Goal: Task Accomplishment & Management: Manage account settings

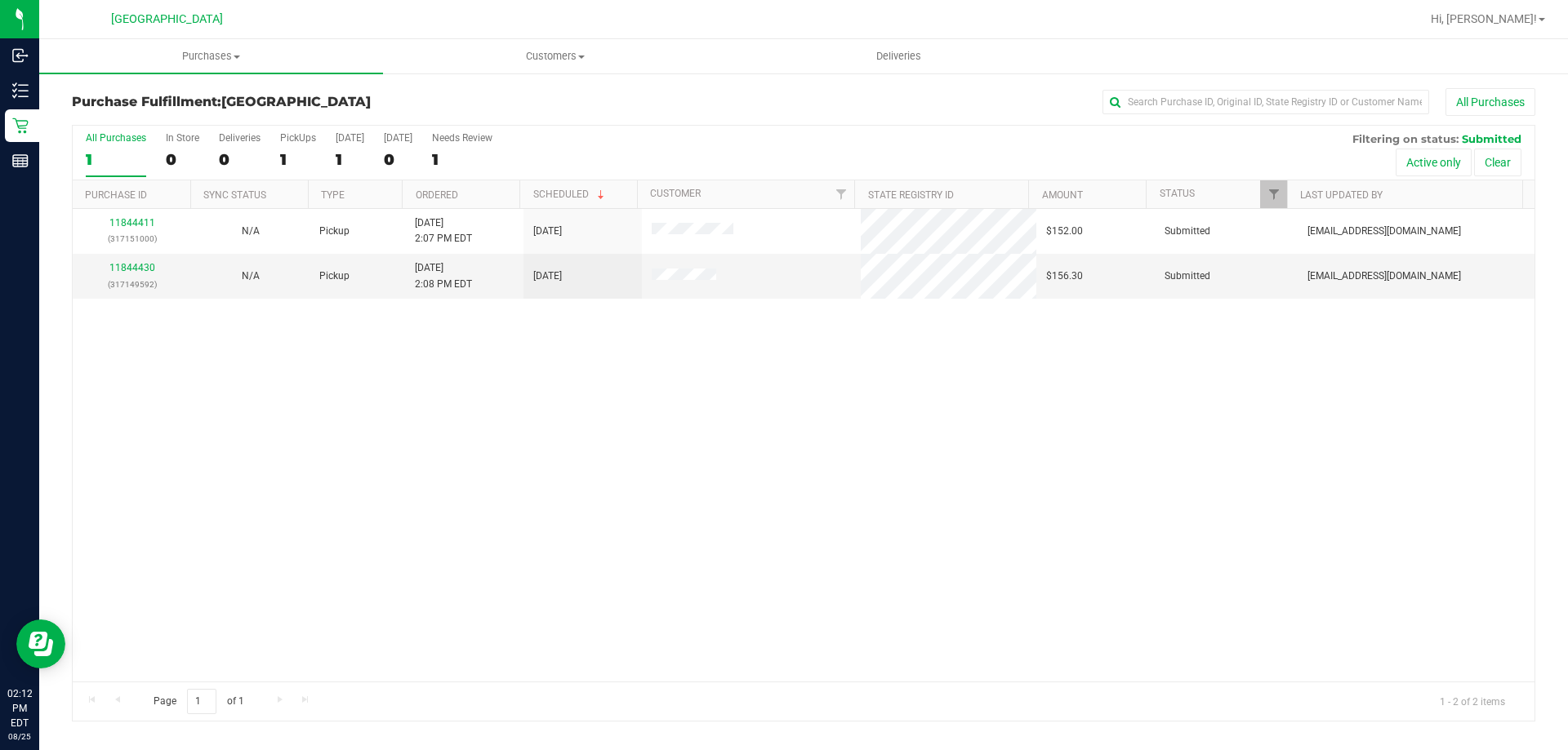
click at [525, 438] on div "11844411 (317151000) N/A Pickup [DATE] 2:07 PM EDT 8/25/2025 $152.00 Submitted …" at bounding box center [804, 446] width 1462 height 473
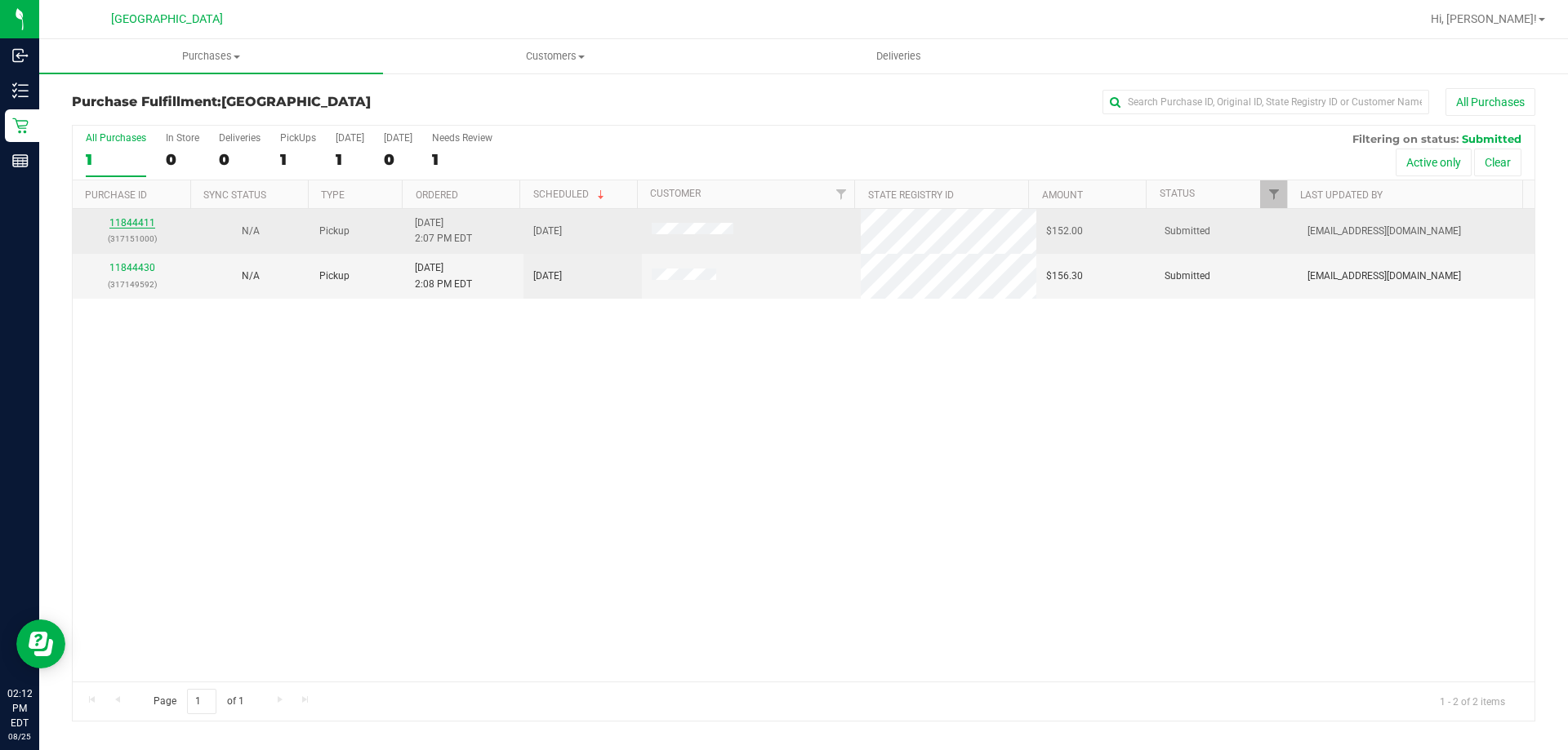
click at [148, 226] on link "11844411" at bounding box center [132, 223] width 46 height 11
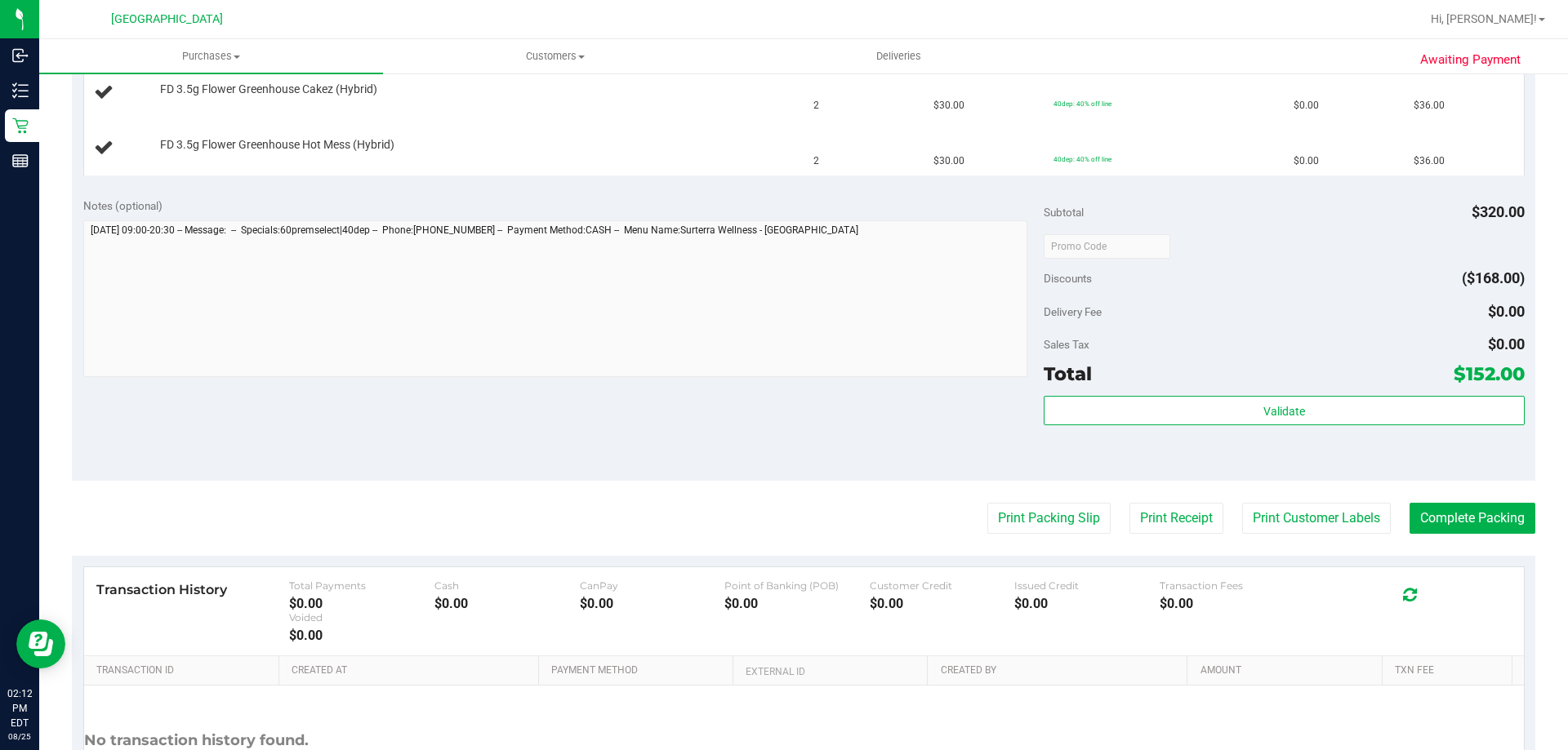
scroll to position [571, 0]
click at [1066, 514] on button "Print Packing Slip" at bounding box center [1049, 517] width 123 height 31
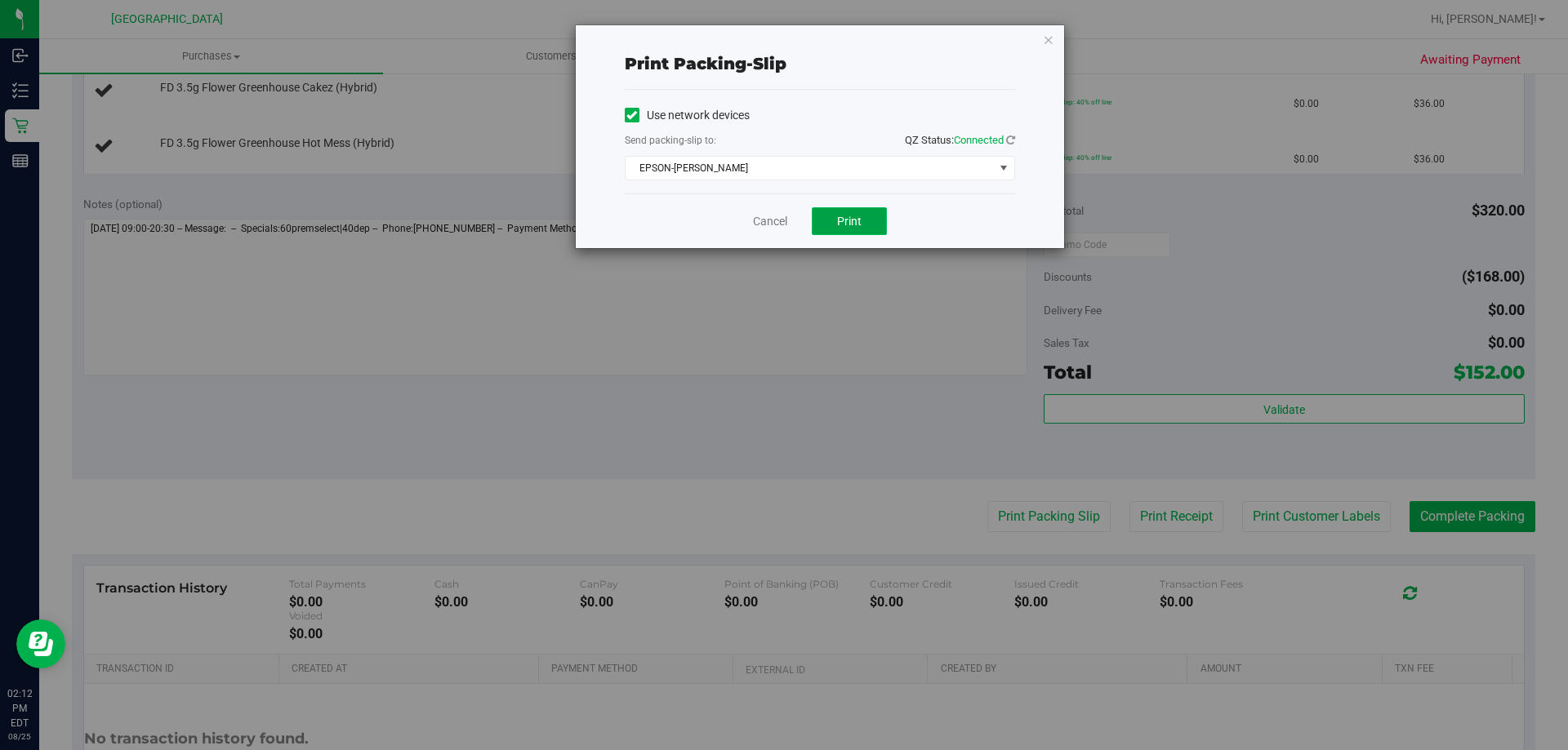
click at [864, 213] on button "Print" at bounding box center [850, 222] width 76 height 28
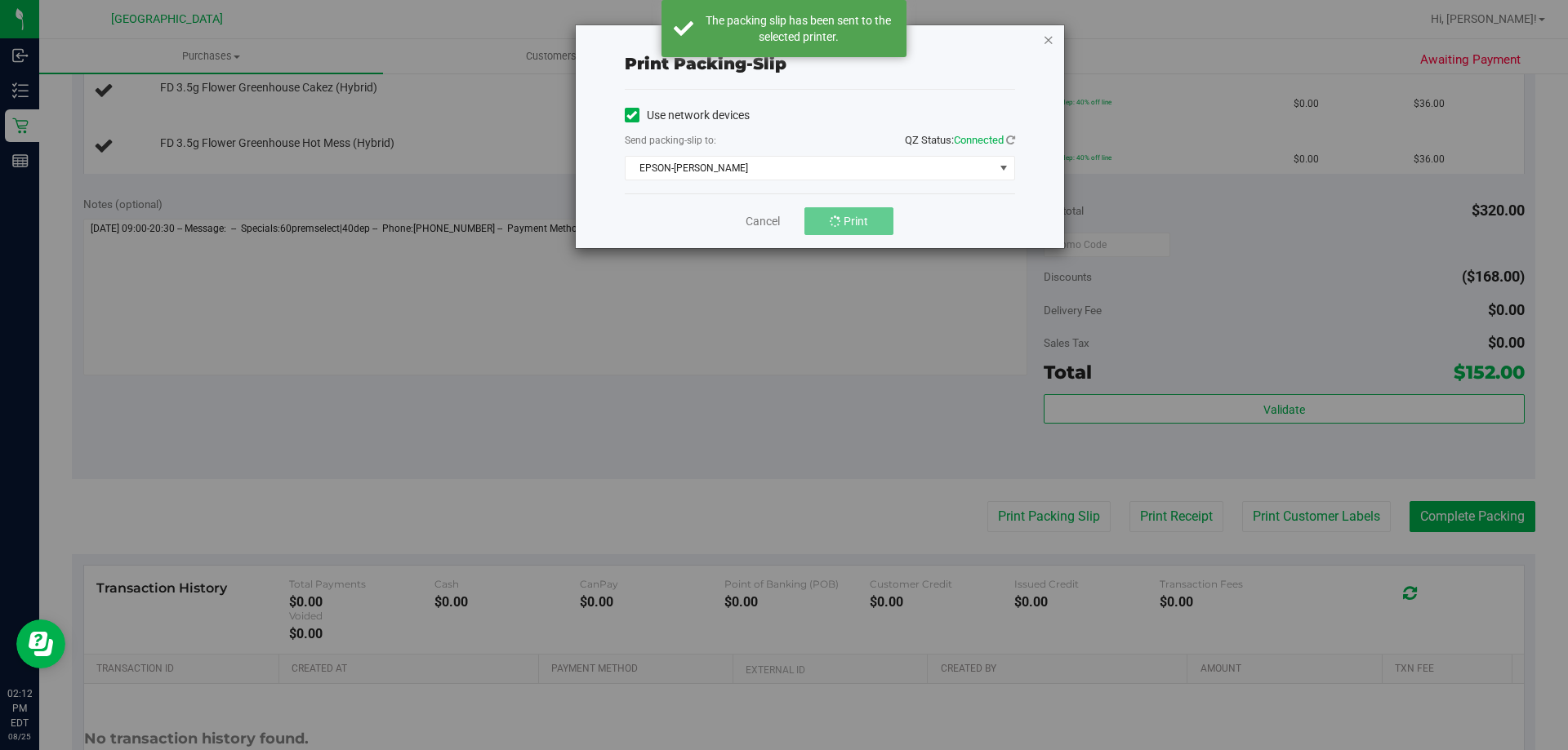
click at [1047, 43] on icon "button" at bounding box center [1049, 39] width 11 height 20
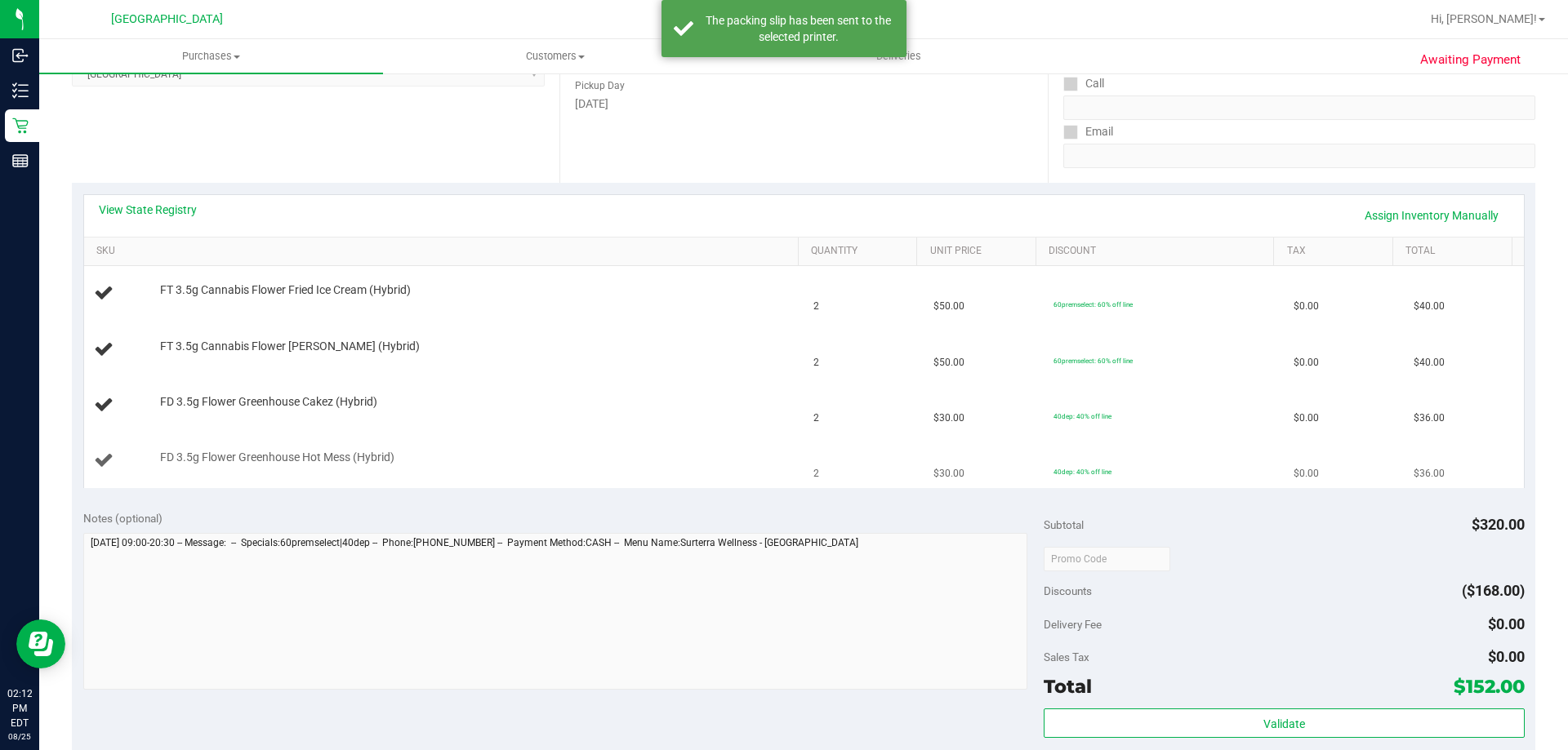
scroll to position [245, 0]
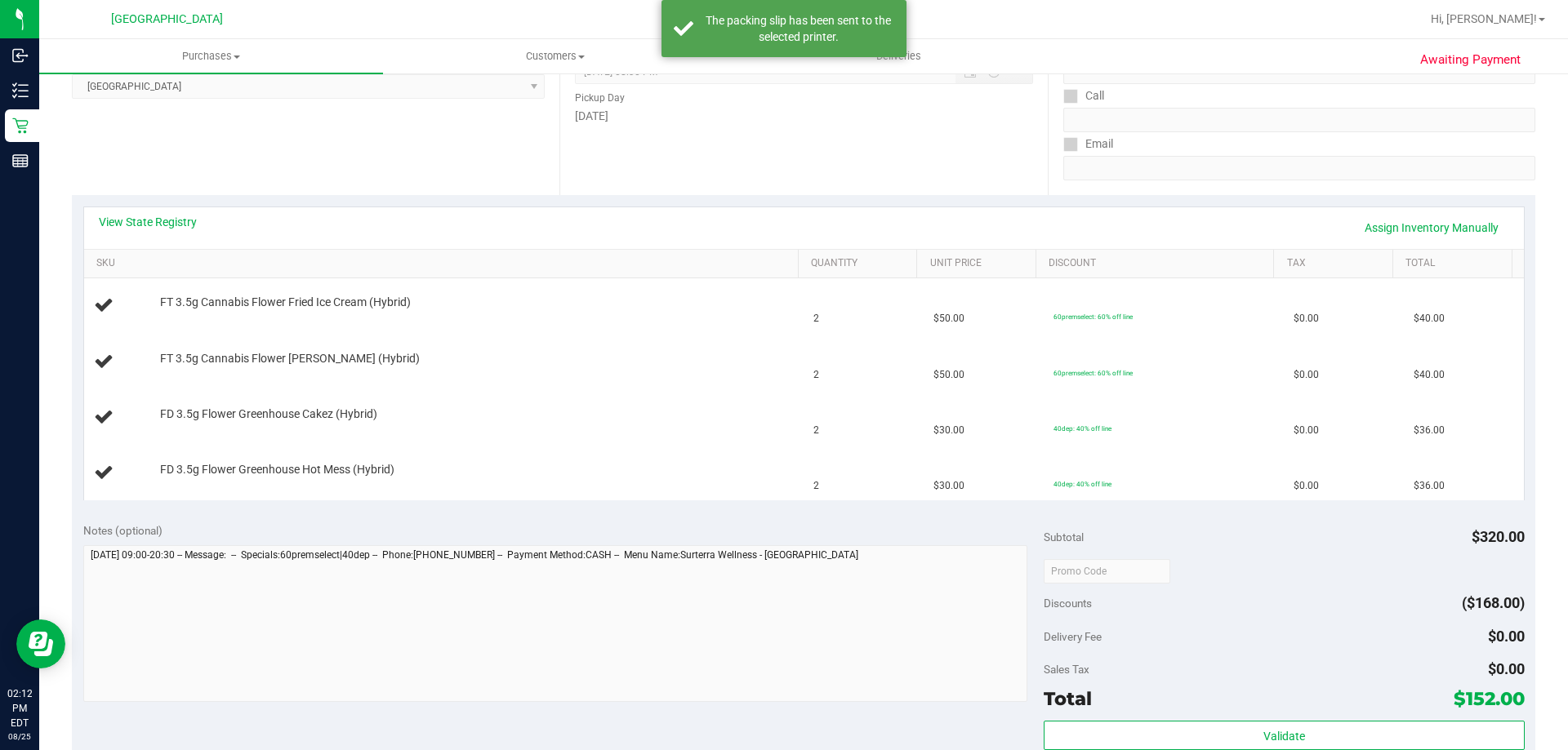
drag, startPoint x: 432, startPoint y: 514, endPoint x: 442, endPoint y: 512, distance: 10.2
click at [433, 514] on div "Notes (optional) Subtotal $320.00 Discounts ($168.00) Delivery Fee $0.00 Sales …" at bounding box center [804, 659] width 1464 height 294
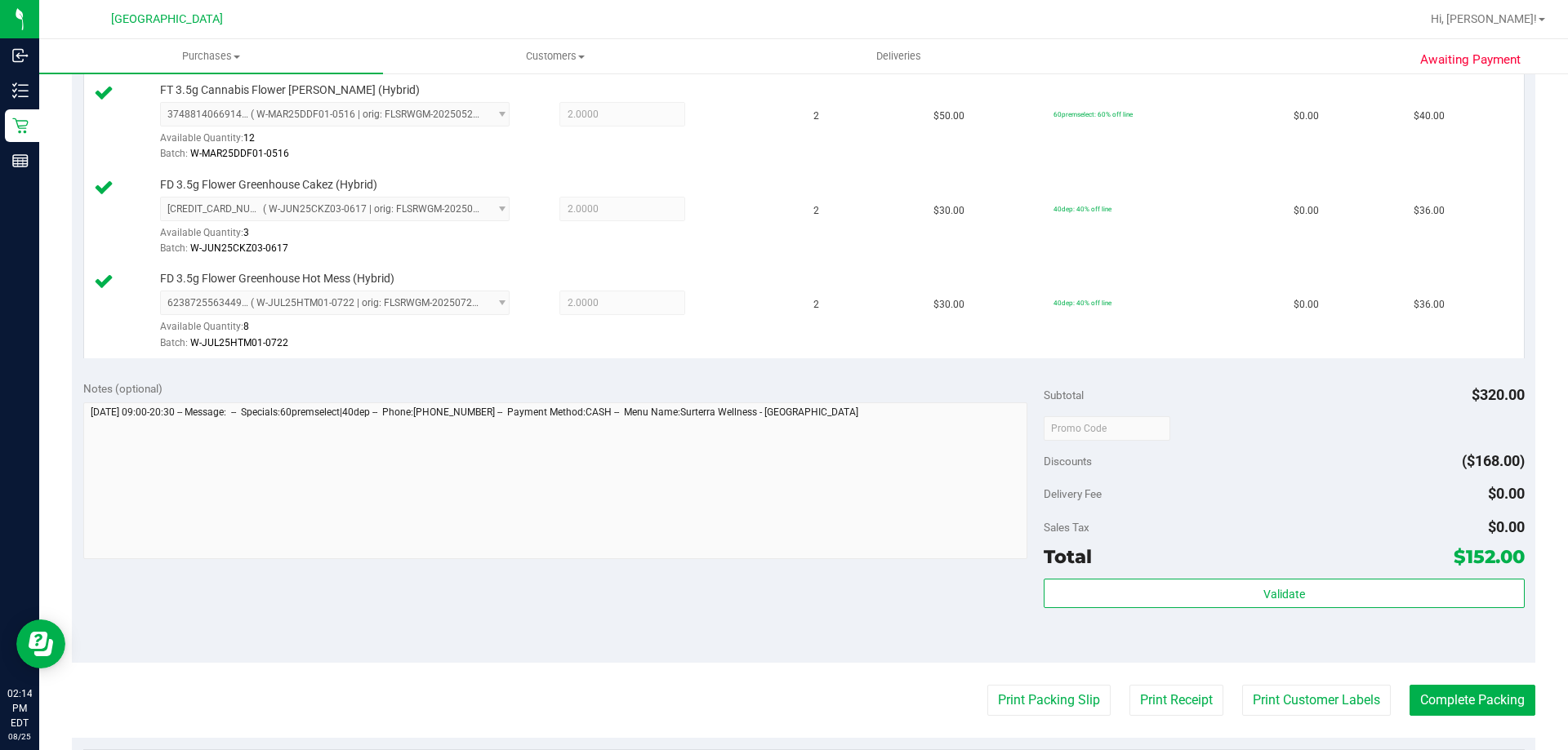
scroll to position [571, 0]
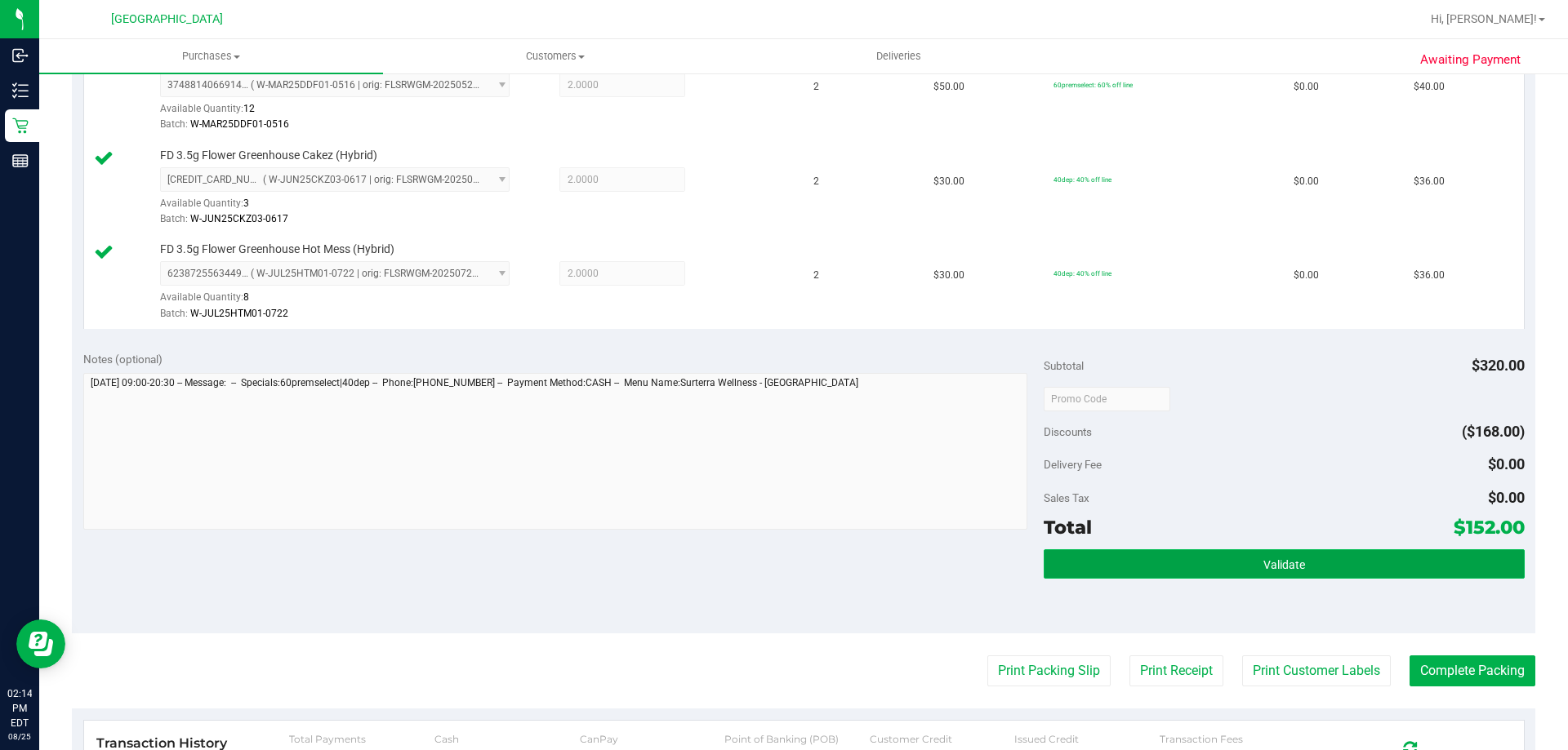
click at [1341, 553] on button "Validate" at bounding box center [1283, 565] width 480 height 30
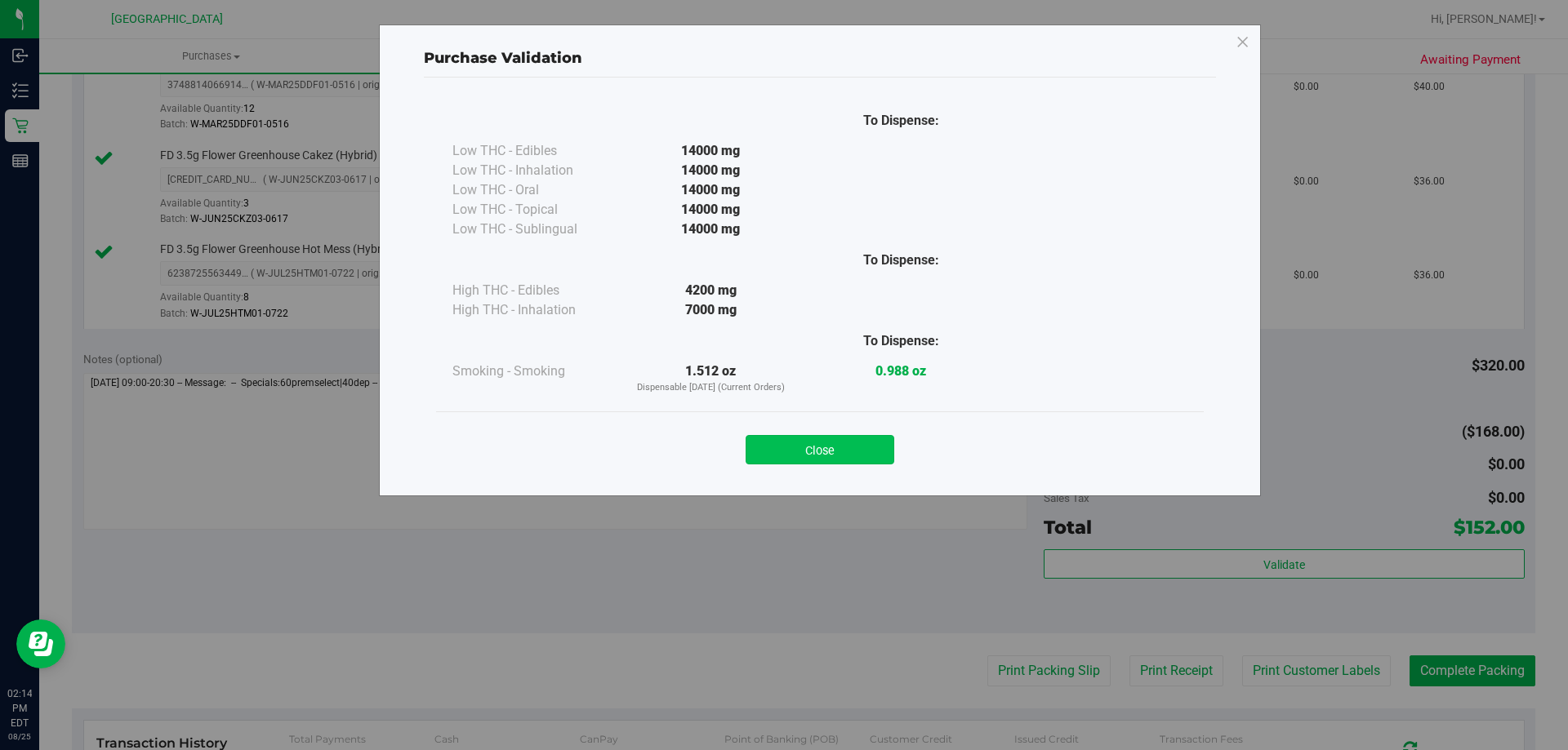
click at [887, 450] on button "Close" at bounding box center [819, 450] width 149 height 30
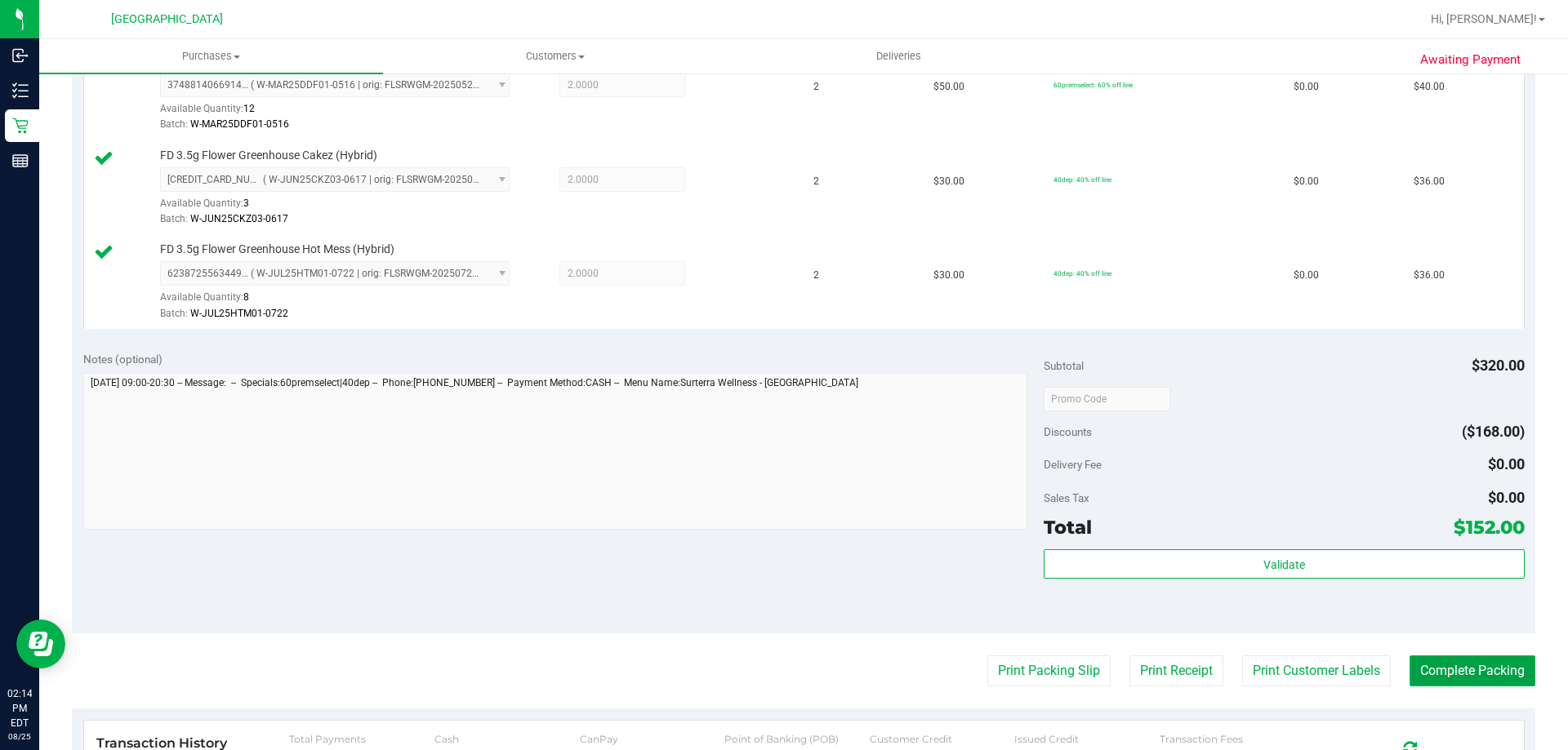
click at [1442, 667] on button "Complete Packing" at bounding box center [1472, 671] width 126 height 31
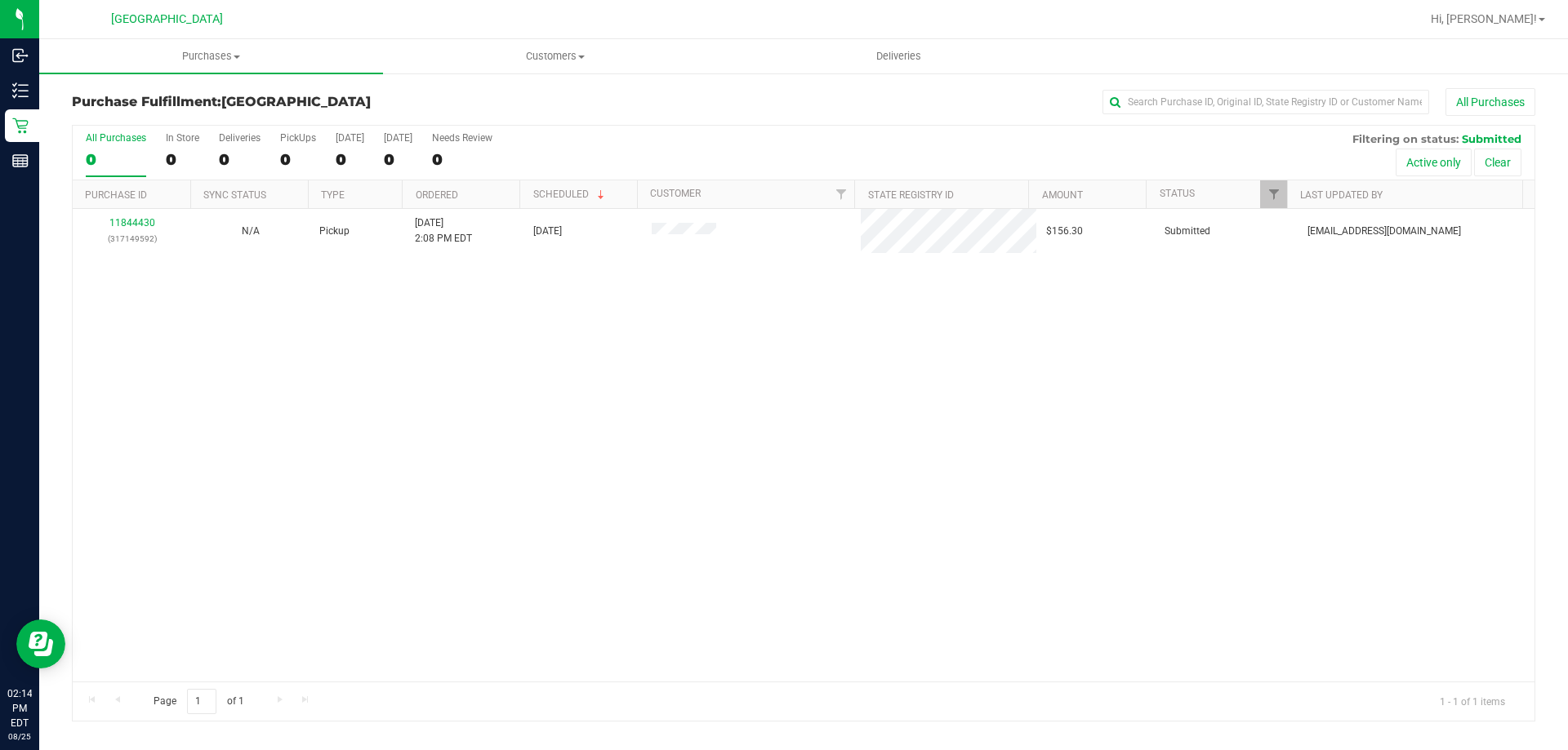
click at [302, 345] on div "11844430 (317149592) N/A Pickup 8/25/2025 2:08 PM EDT 8/25/2025 $156.30 Submitt…" at bounding box center [804, 446] width 1462 height 473
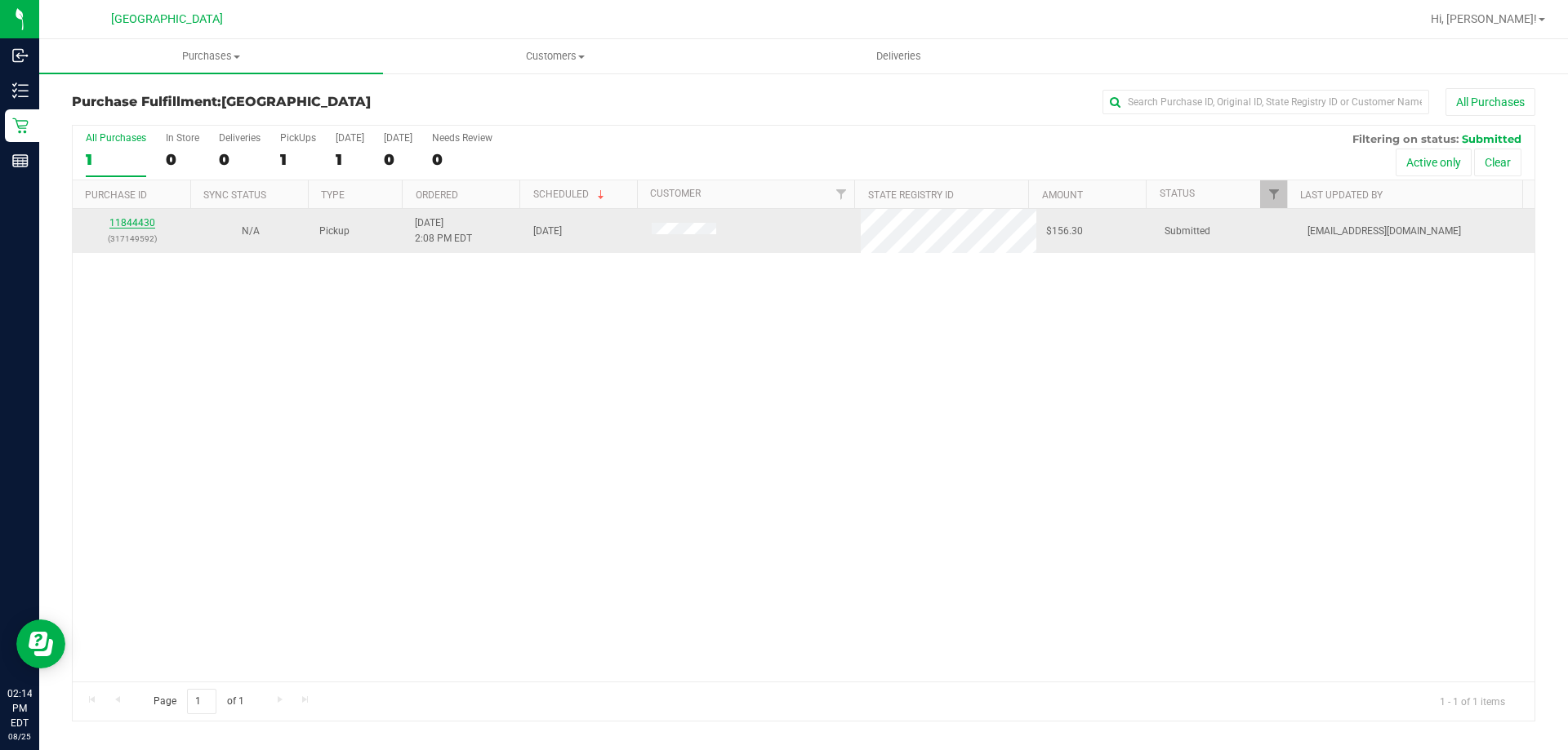
click at [153, 224] on link "11844430" at bounding box center [132, 223] width 46 height 11
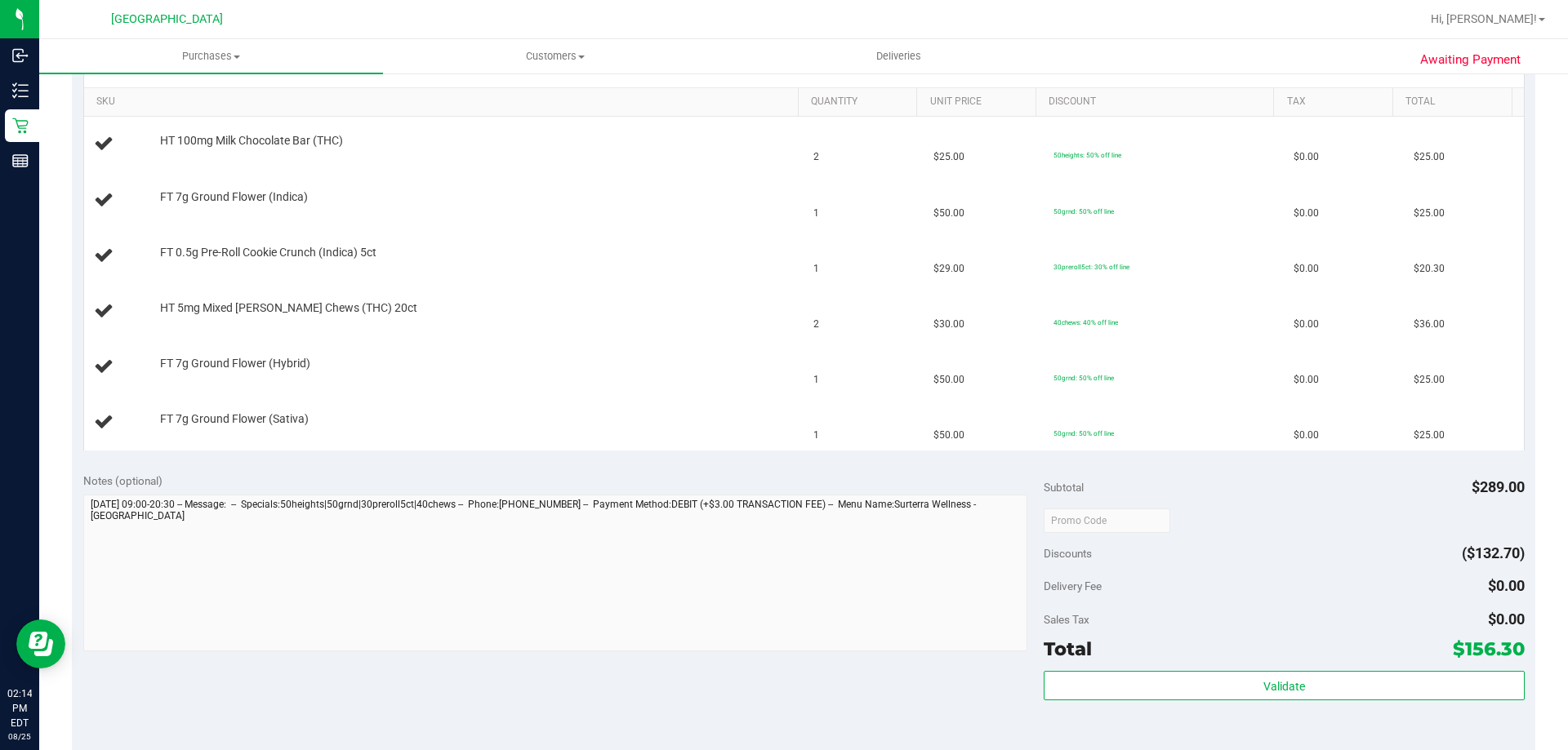
scroll to position [653, 0]
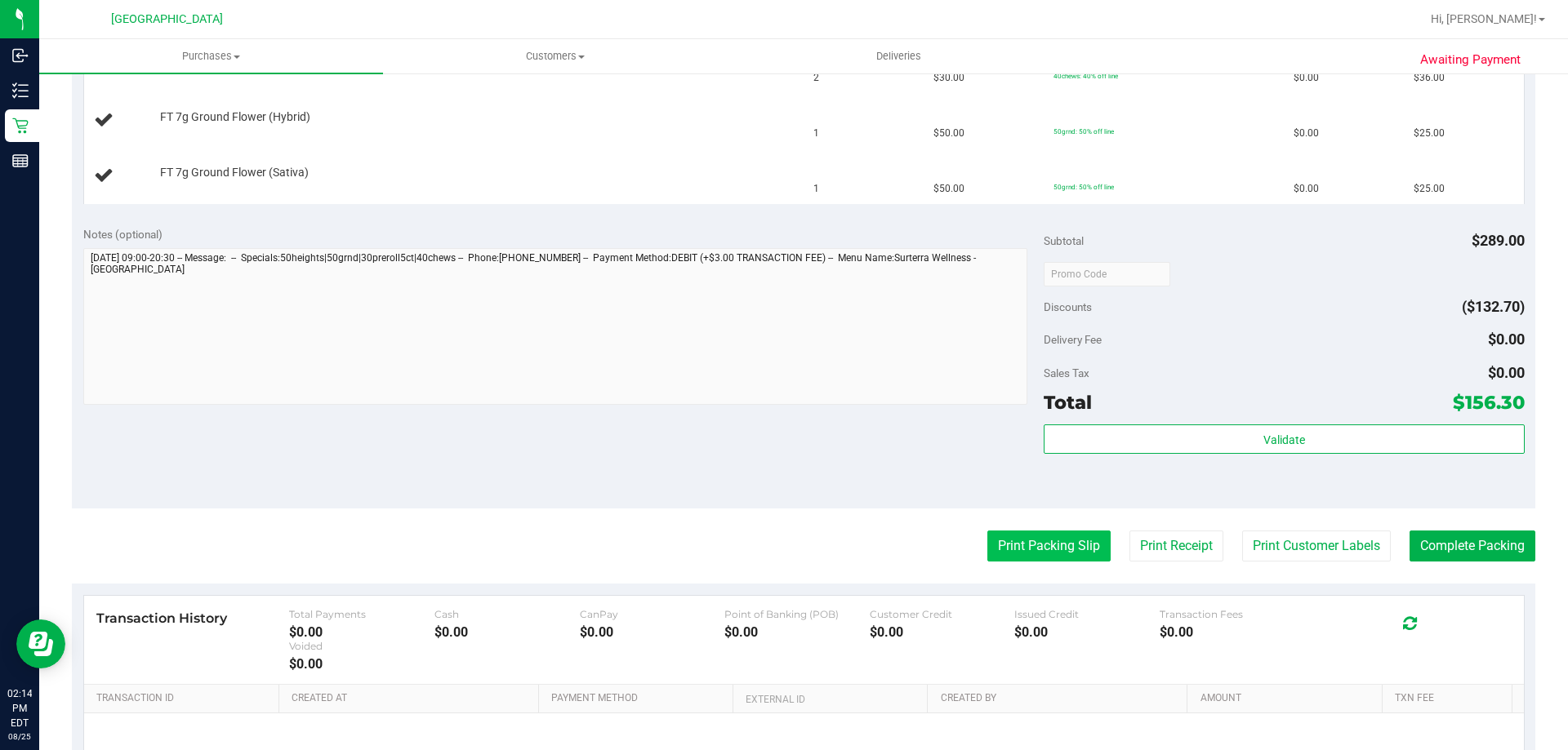
click at [1038, 543] on button "Print Packing Slip" at bounding box center [1049, 546] width 123 height 31
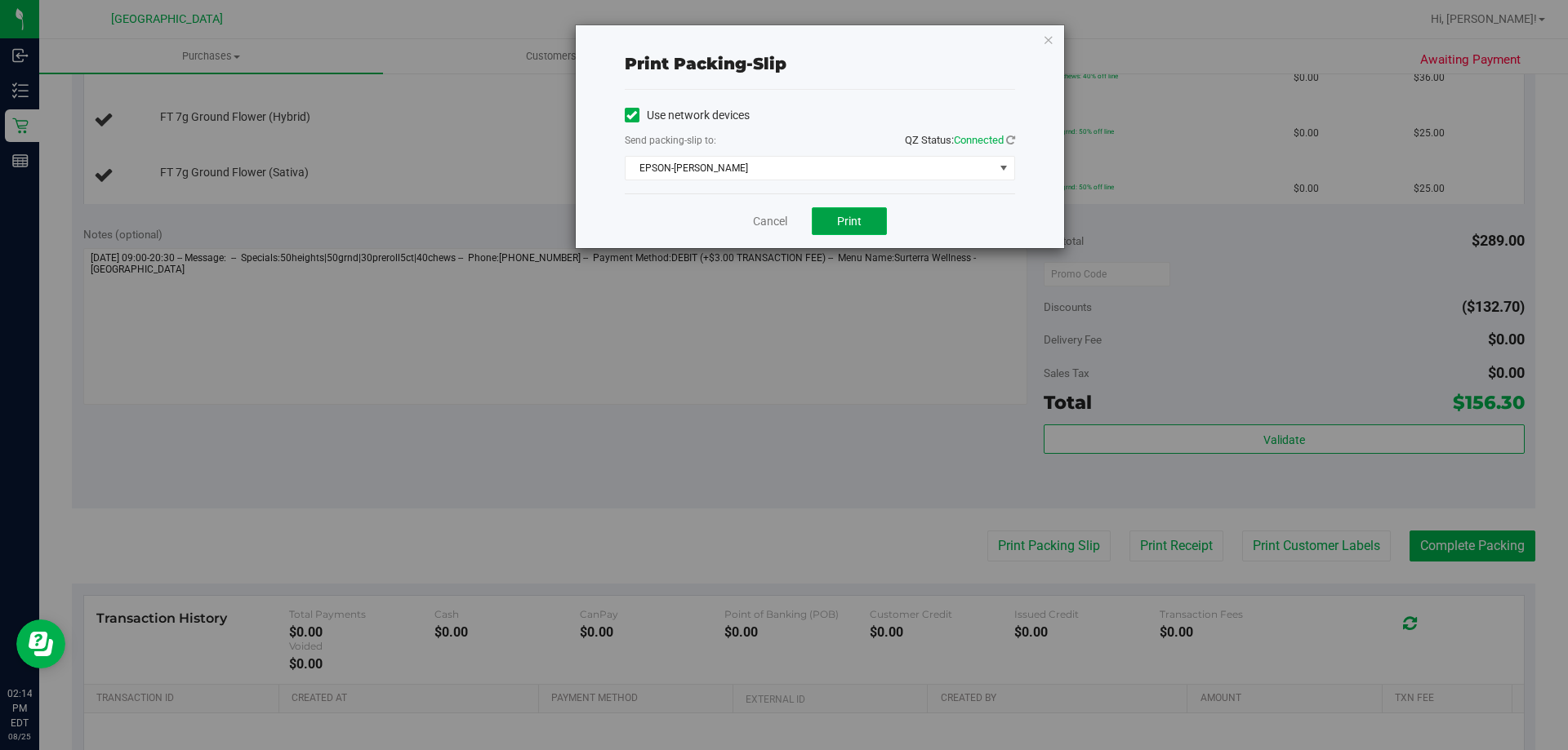
click at [842, 220] on span "Print" at bounding box center [850, 222] width 25 height 13
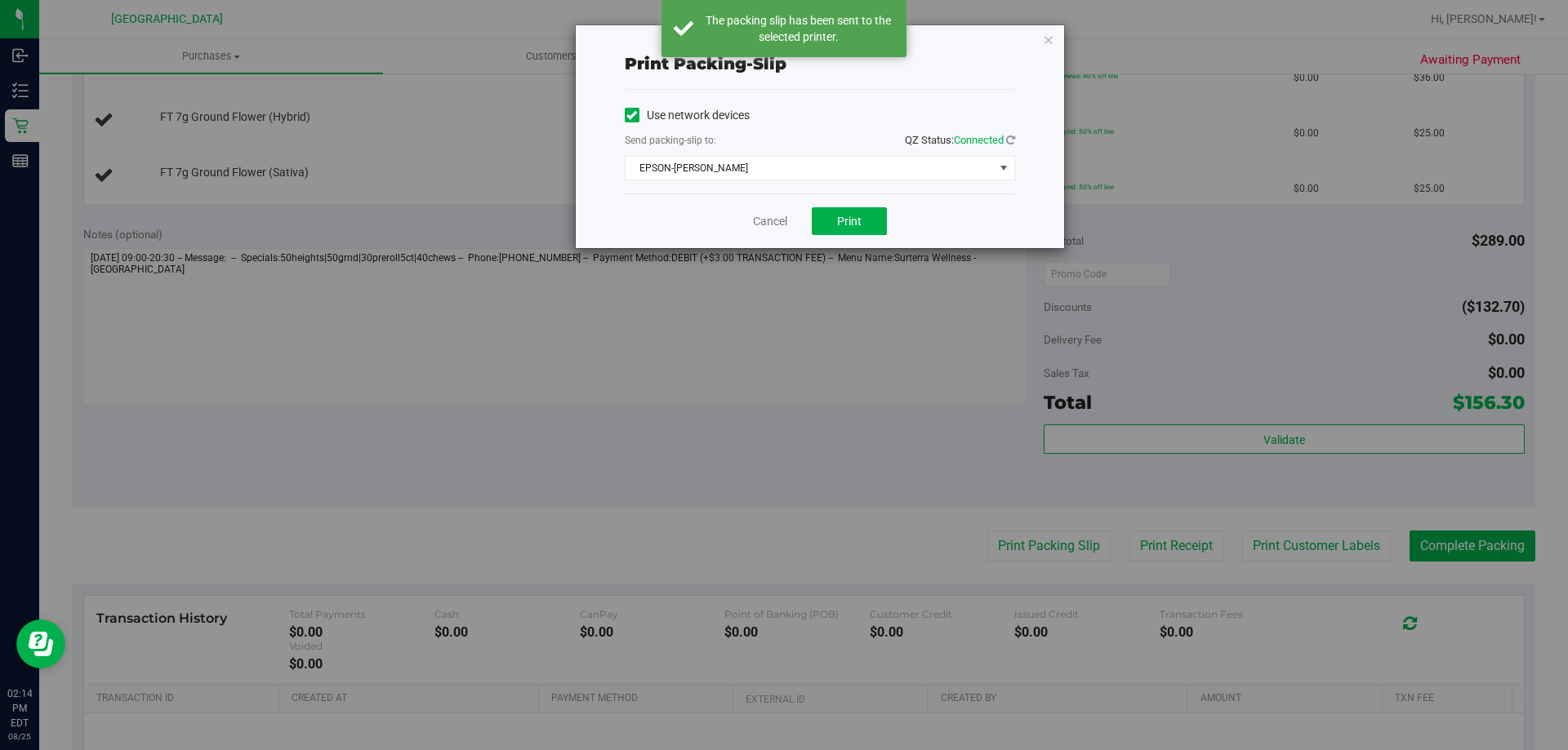
click at [1050, 53] on div "Print packing-slip Use network devices Send packing-slip to: QZ Status: Connect…" at bounding box center [819, 137] width 488 height 223
click at [1045, 42] on icon "button" at bounding box center [1049, 39] width 11 height 20
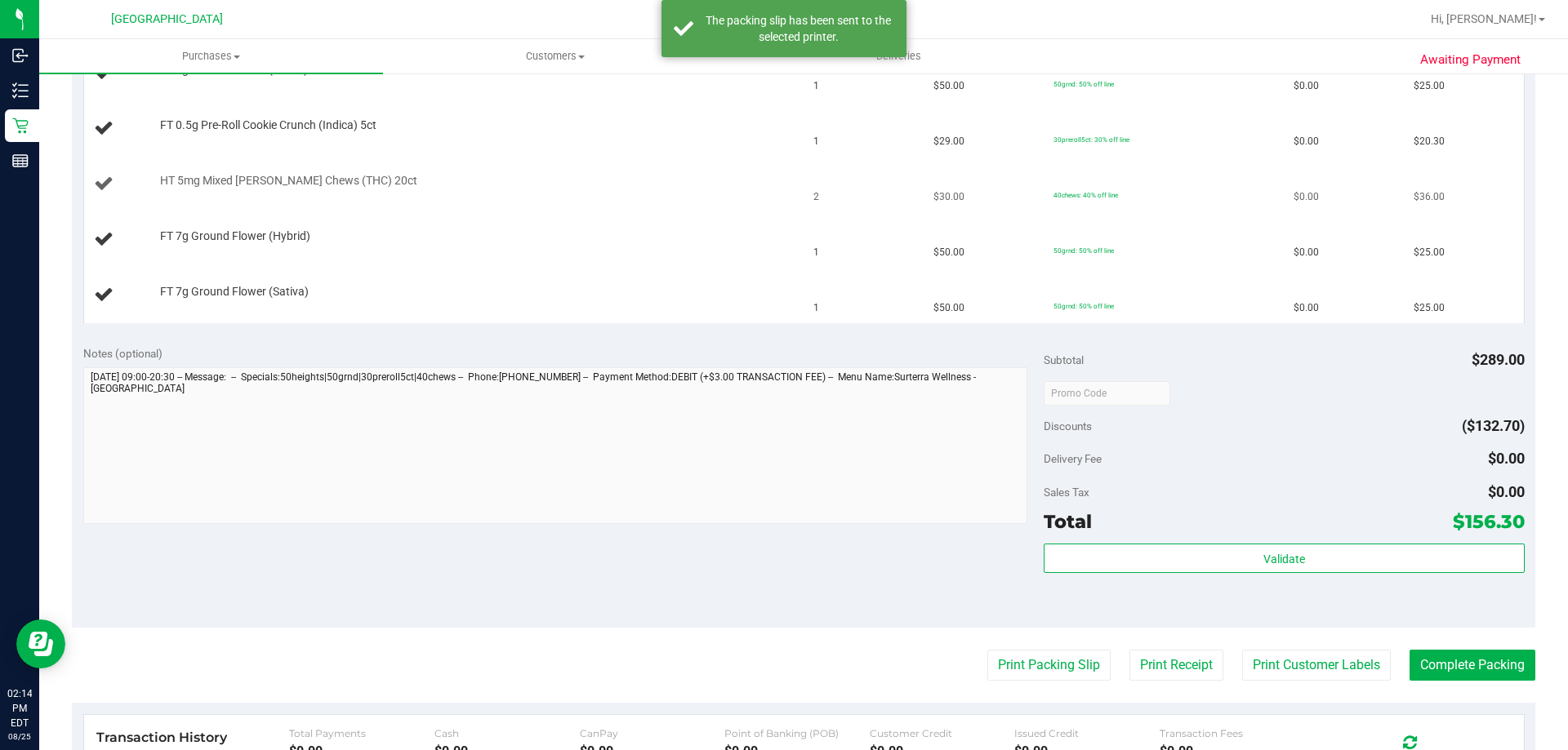
scroll to position [408, 0]
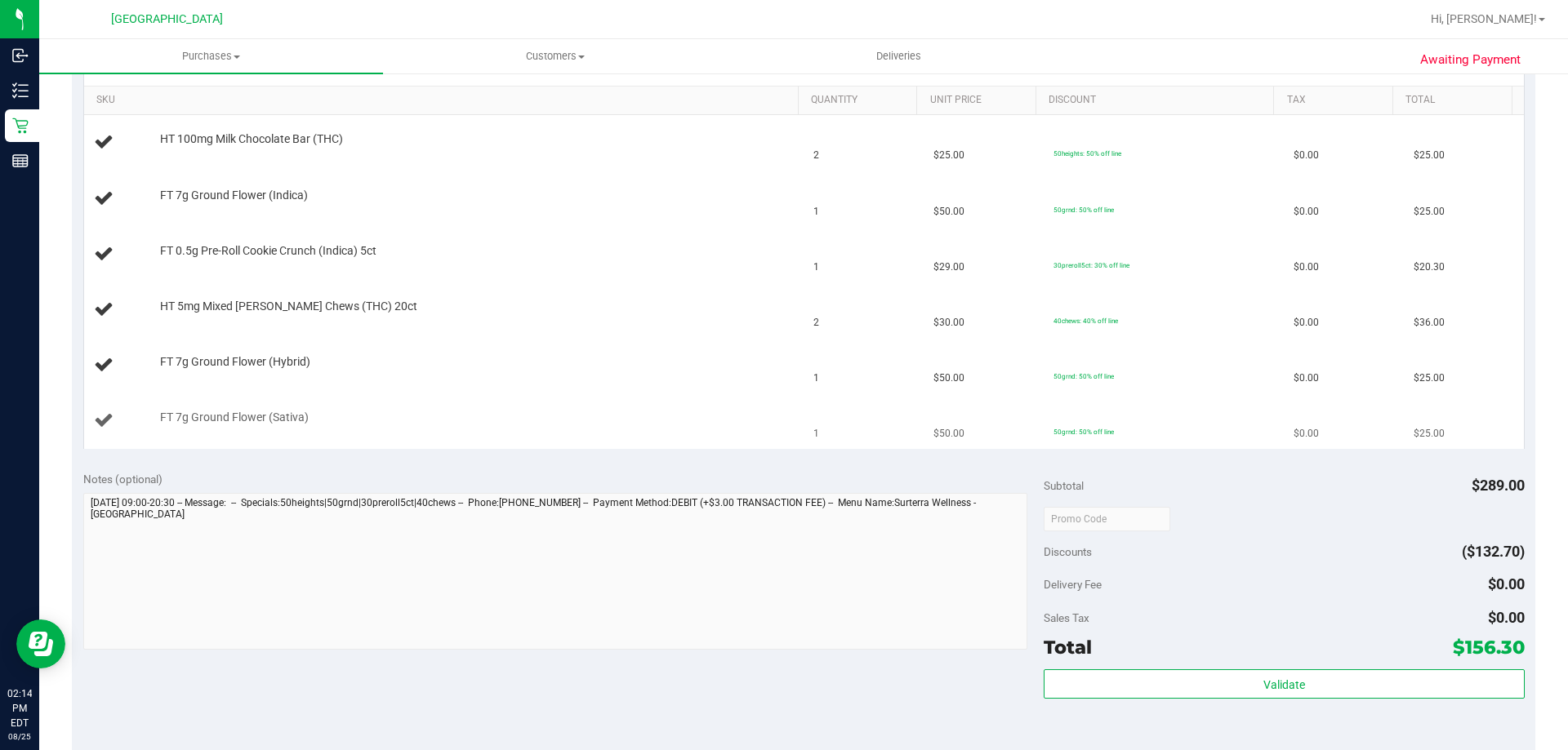
click at [621, 443] on td "FT 7g Ground Flower (Sativa)" at bounding box center [444, 421] width 721 height 55
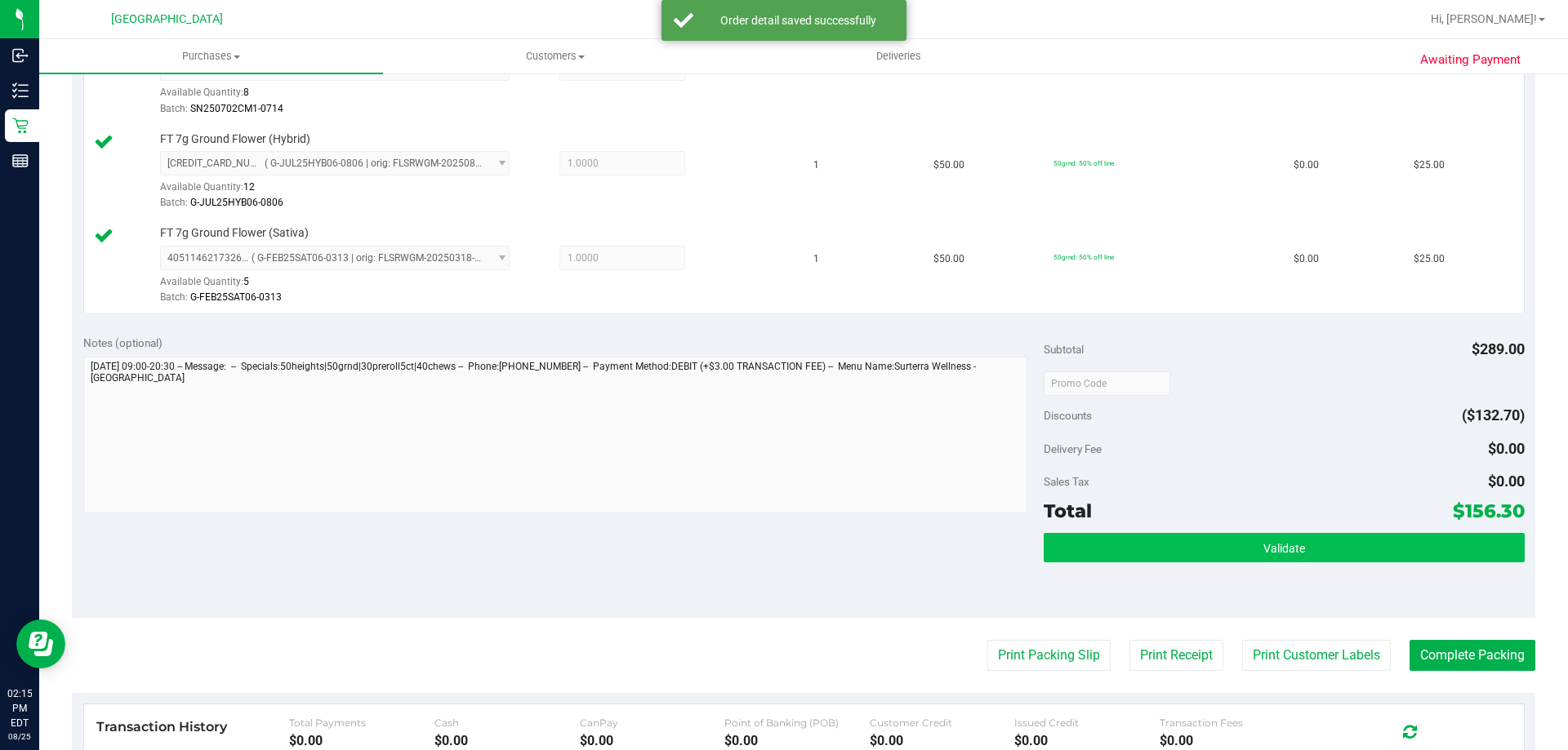
scroll to position [816, 0]
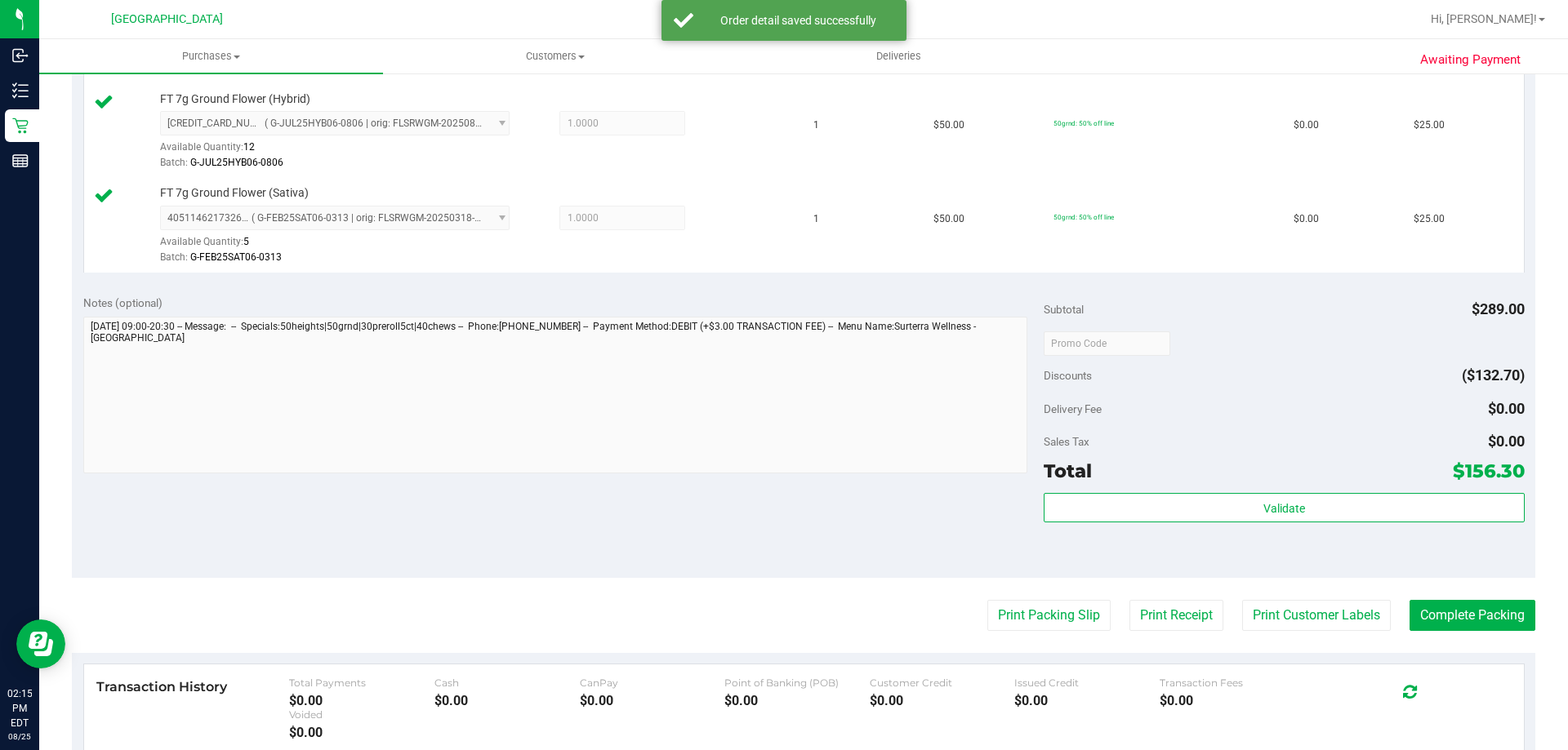
click at [1267, 474] on div "Total $156.30" at bounding box center [1283, 471] width 480 height 30
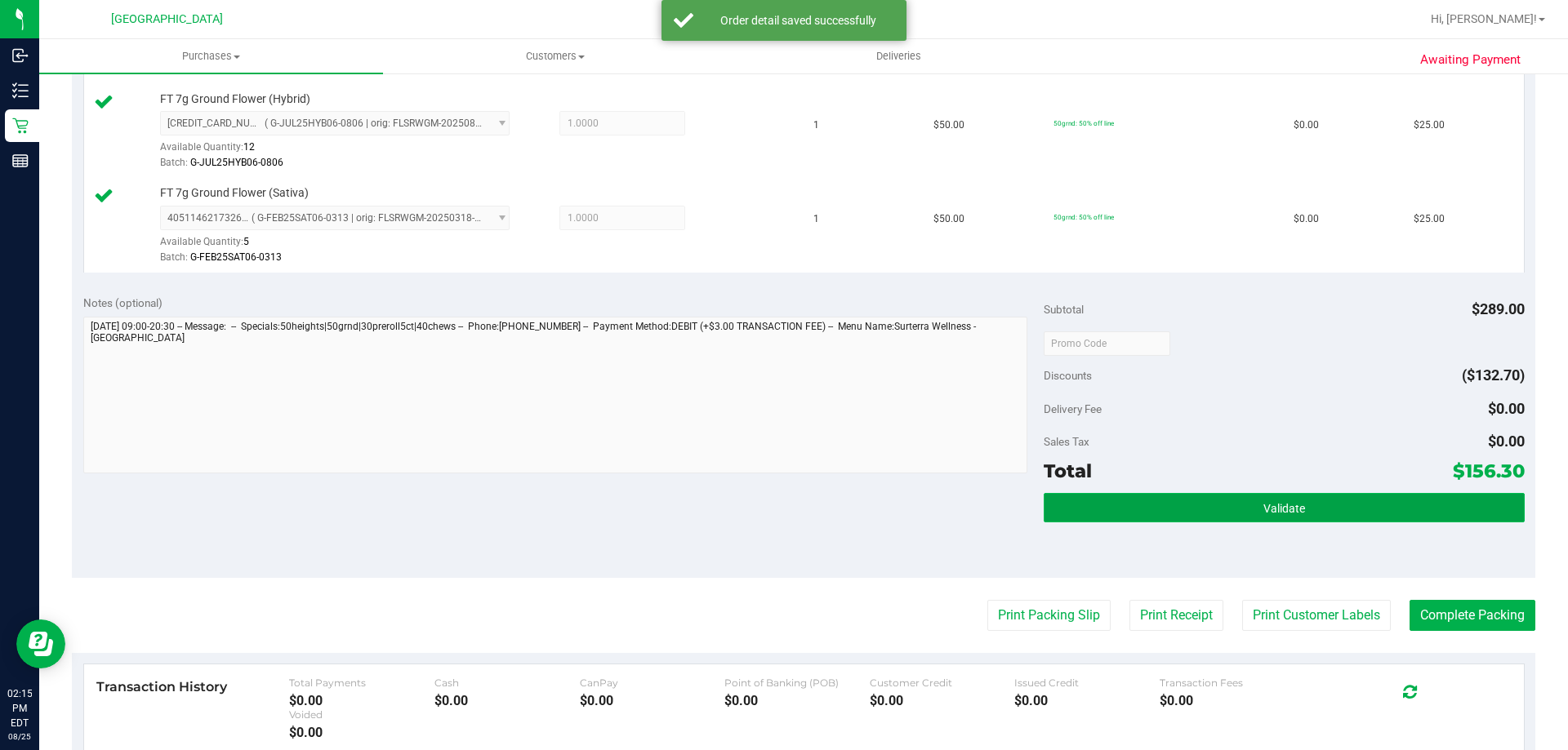
click at [1271, 505] on span "Validate" at bounding box center [1284, 509] width 42 height 13
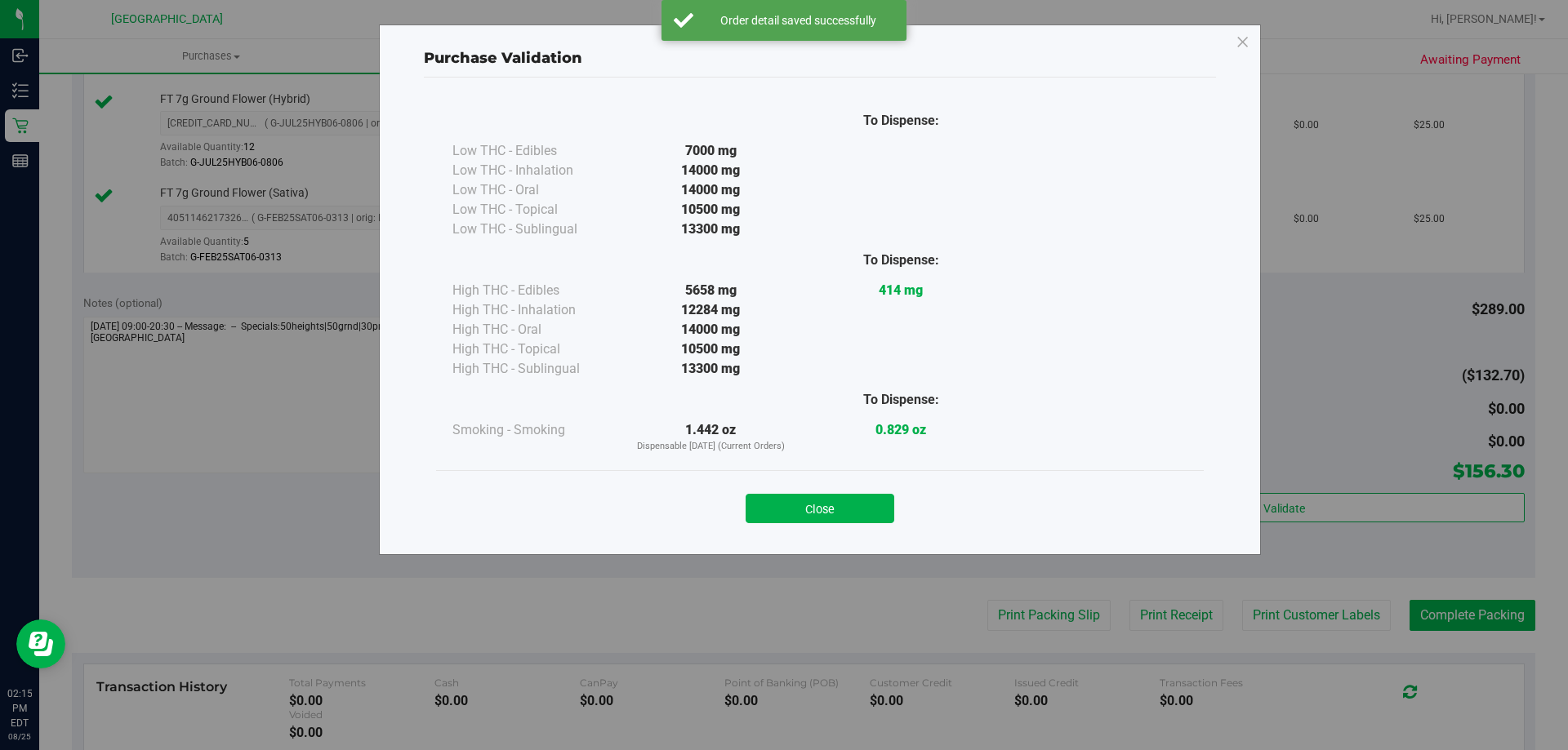
drag, startPoint x: 811, startPoint y: 513, endPoint x: 900, endPoint y: 520, distance: 89.3
click at [814, 513] on button "Close" at bounding box center [819, 509] width 149 height 30
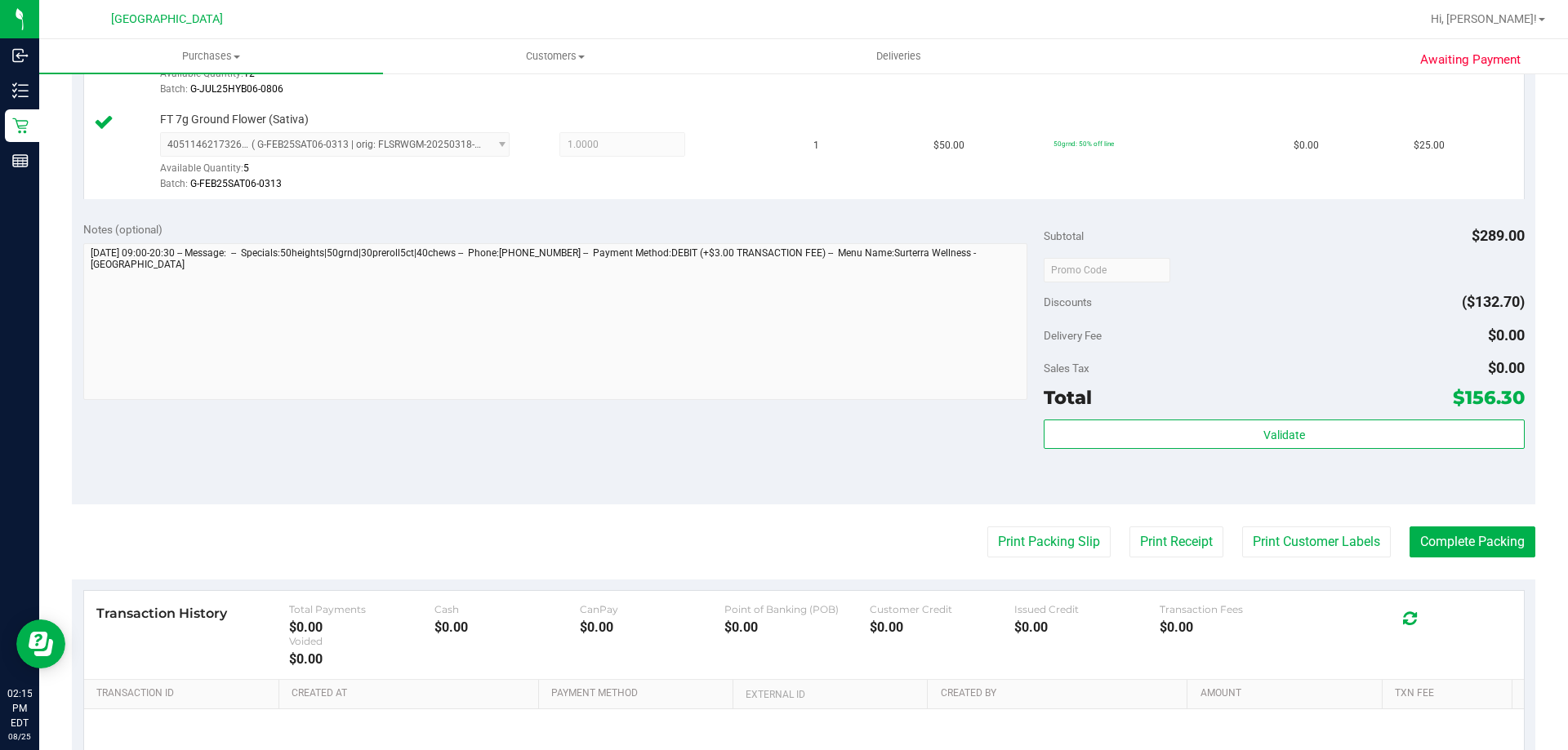
scroll to position [980, 0]
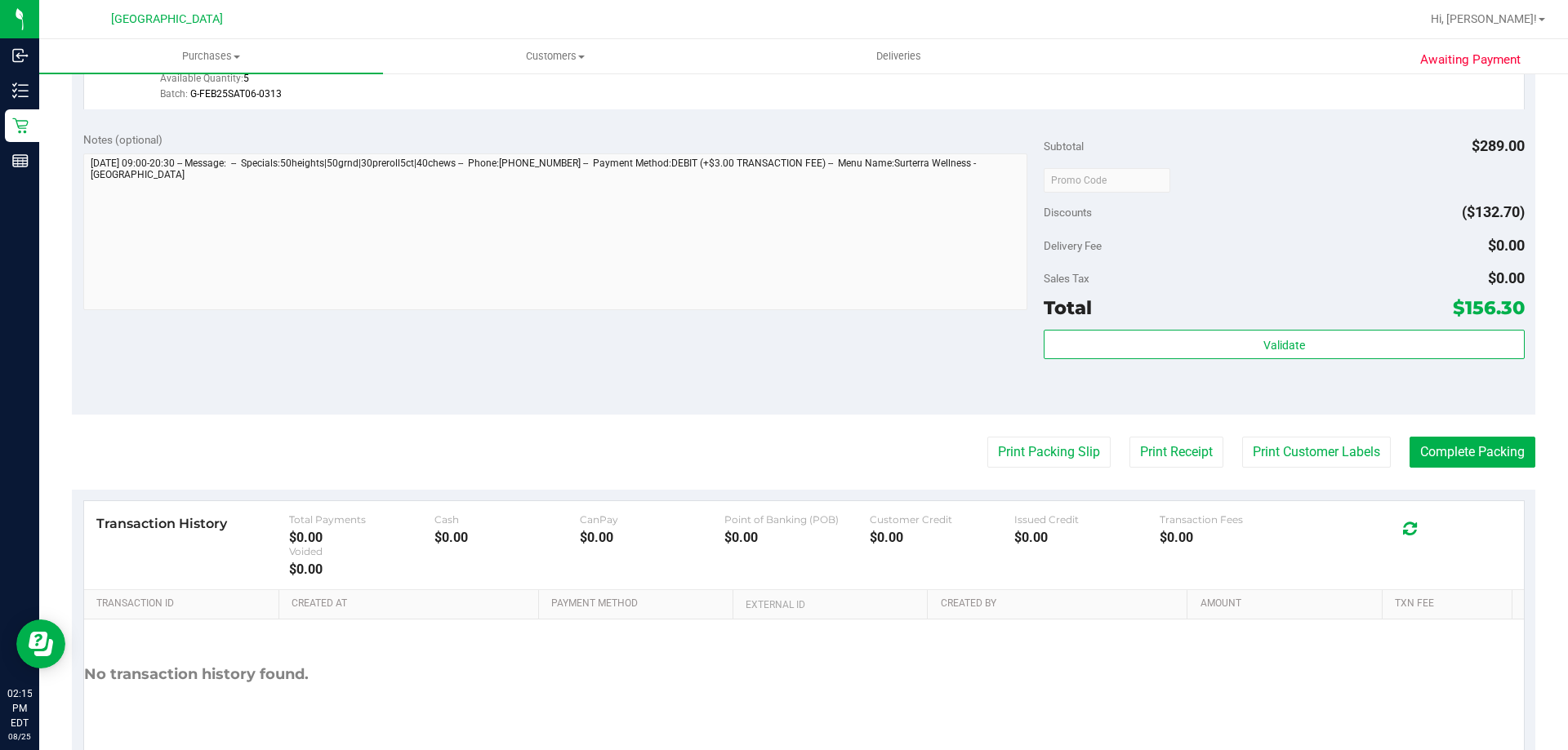
click at [1325, 397] on div "Validate" at bounding box center [1283, 367] width 480 height 74
click at [1423, 454] on button "Complete Packing" at bounding box center [1472, 452] width 126 height 31
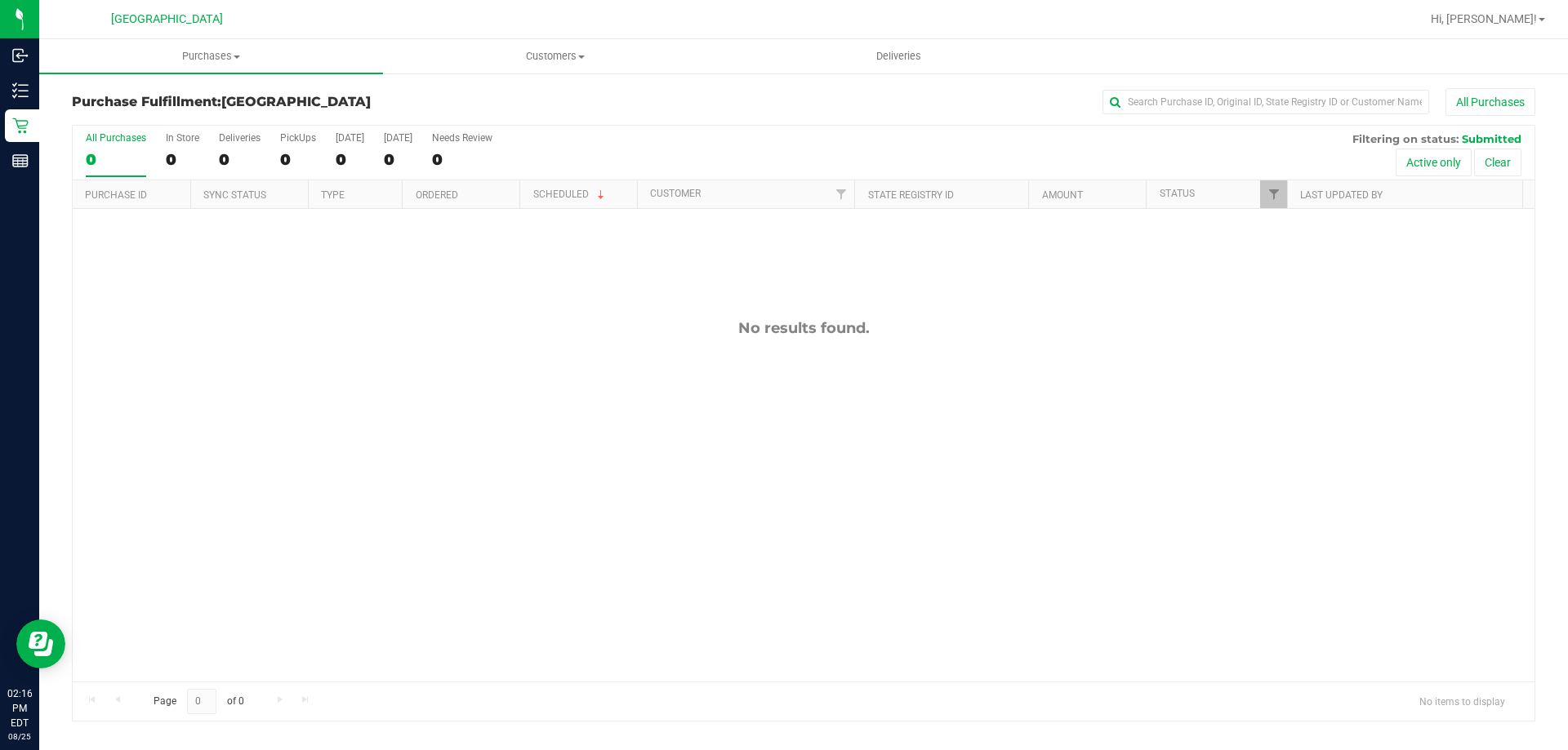
click at [1075, 574] on div "No results found." at bounding box center [804, 501] width 1462 height 583
click at [526, 532] on div "No results found." at bounding box center [804, 501] width 1462 height 583
click at [434, 368] on div "11844583 (317154653) N/A Pickup 8/25/2025 2:24 PM EDT 8/25/2025 $10.00 Submitte…" at bounding box center [804, 446] width 1462 height 473
click at [600, 335] on div "11844583 (317154653) N/A Pickup 8/25/2025 2:24 PM EDT 8/25/2025 $10.00 Submitte…" at bounding box center [804, 446] width 1462 height 473
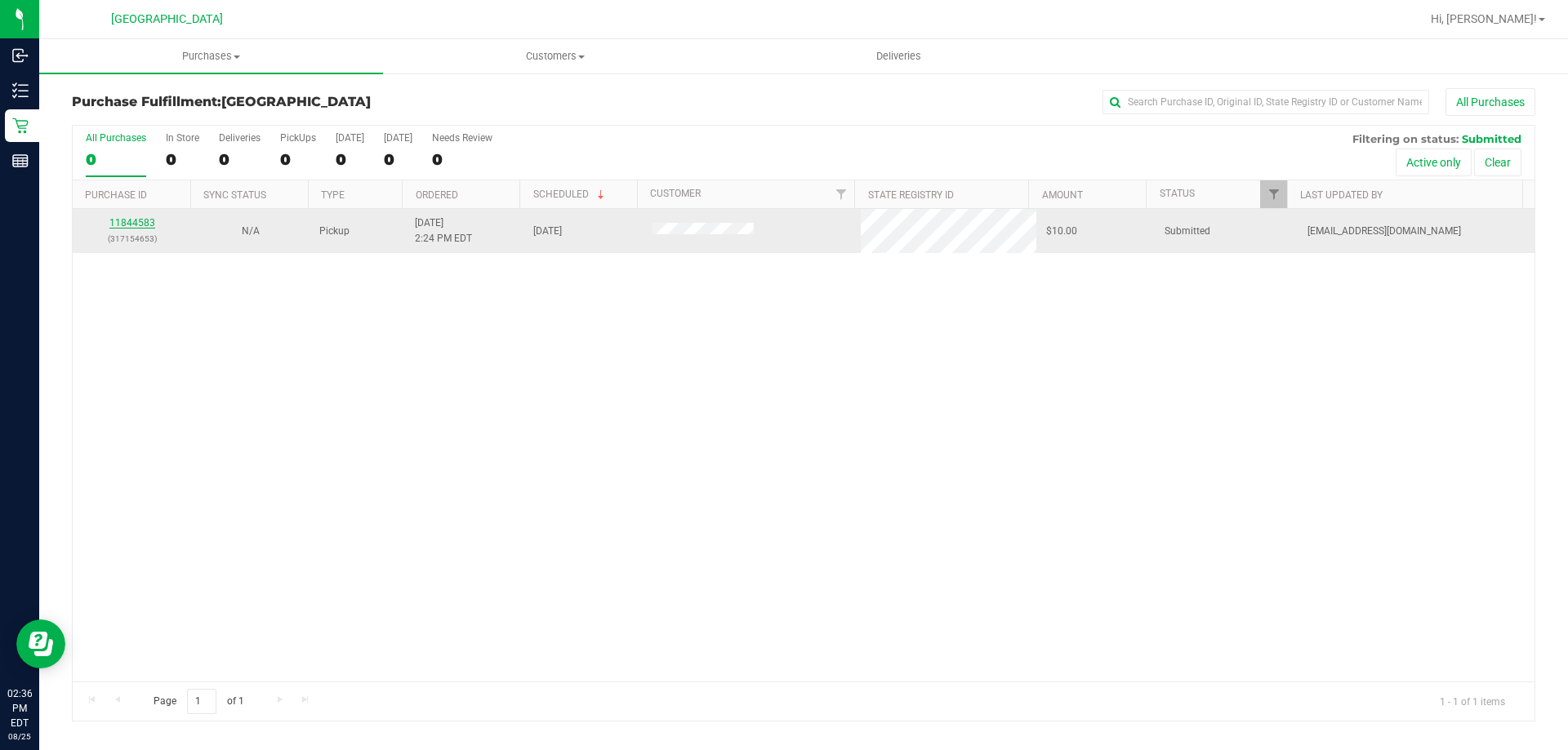
click at [118, 222] on link "11844583" at bounding box center [132, 223] width 46 height 11
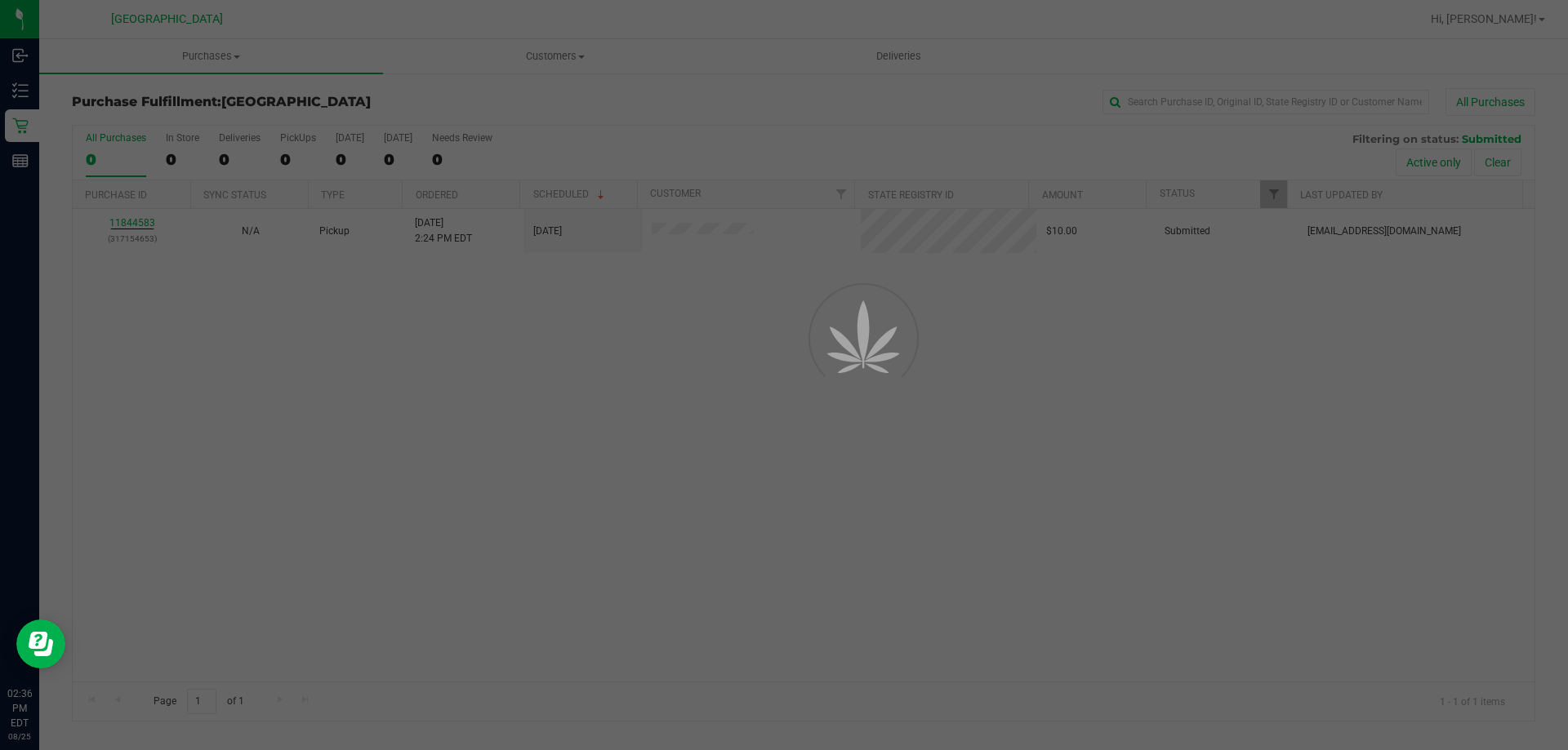
drag, startPoint x: 802, startPoint y: 442, endPoint x: 789, endPoint y: 457, distance: 19.8
click at [804, 442] on div at bounding box center [784, 375] width 1568 height 750
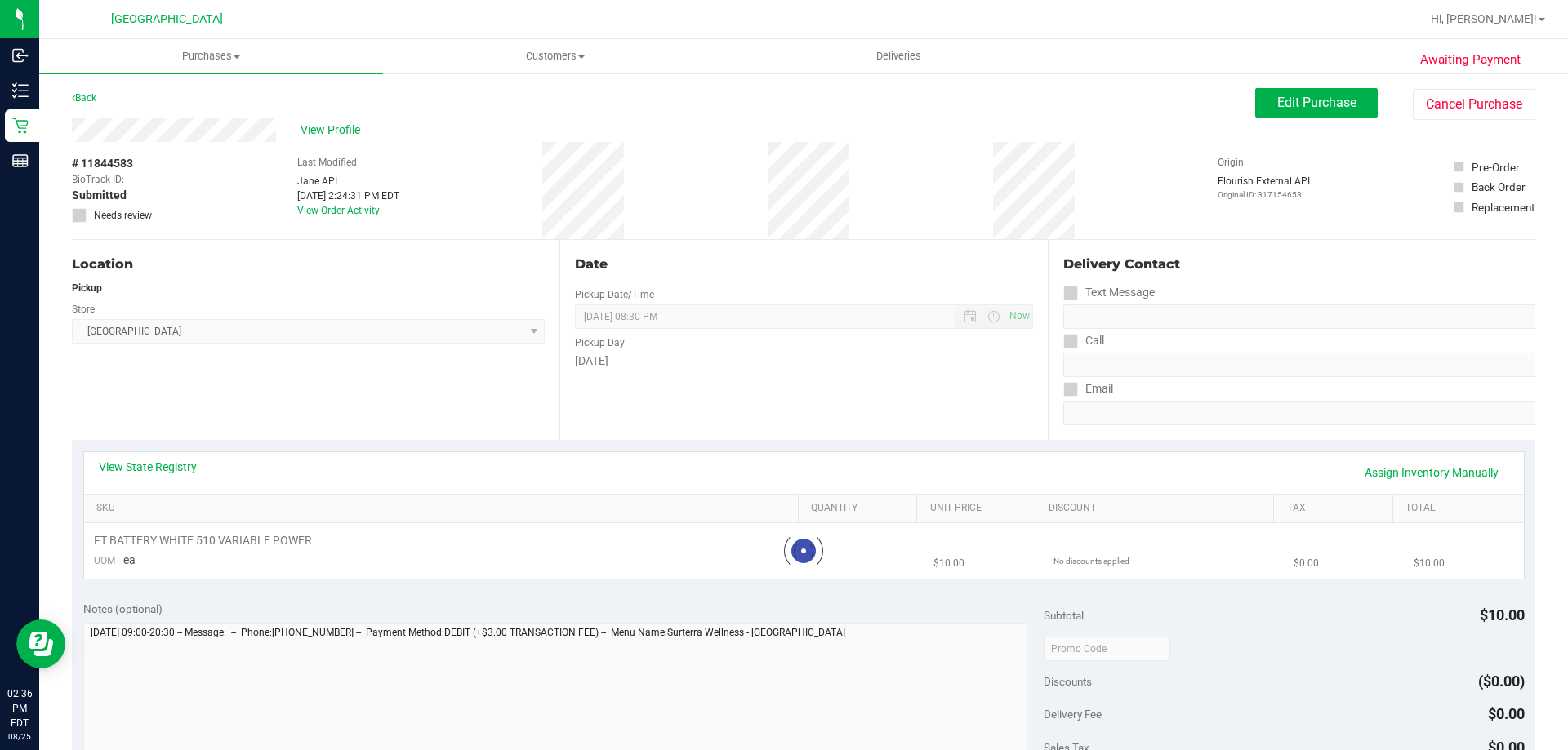
drag, startPoint x: 860, startPoint y: 427, endPoint x: 847, endPoint y: 428, distance: 13.0
click at [859, 428] on div "Date Pickup Date/Time 08/25/2025 Now 08/25/2025 08:30 PM Now Pickup Day Monday" at bounding box center [804, 341] width 488 height 200
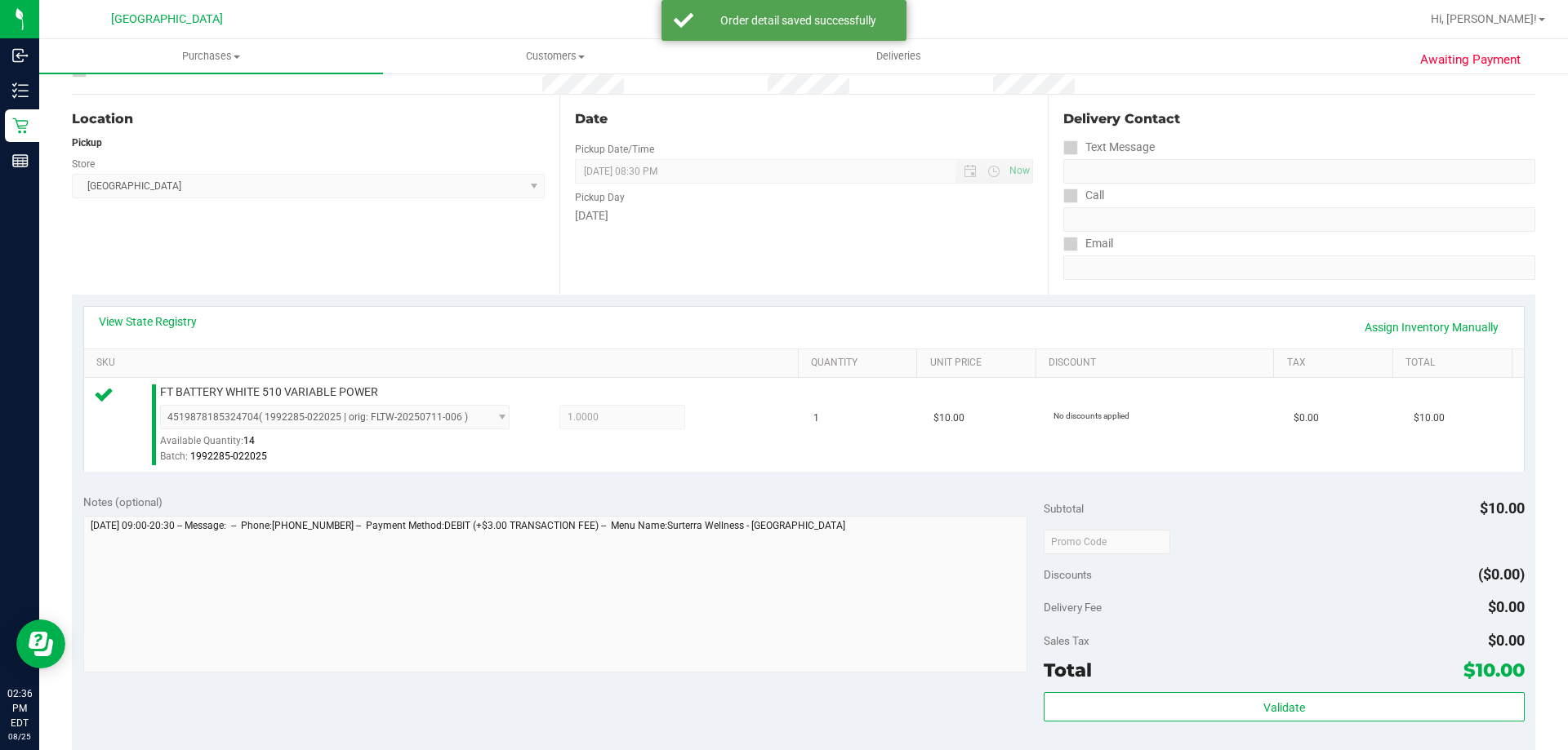
scroll to position [245, 0]
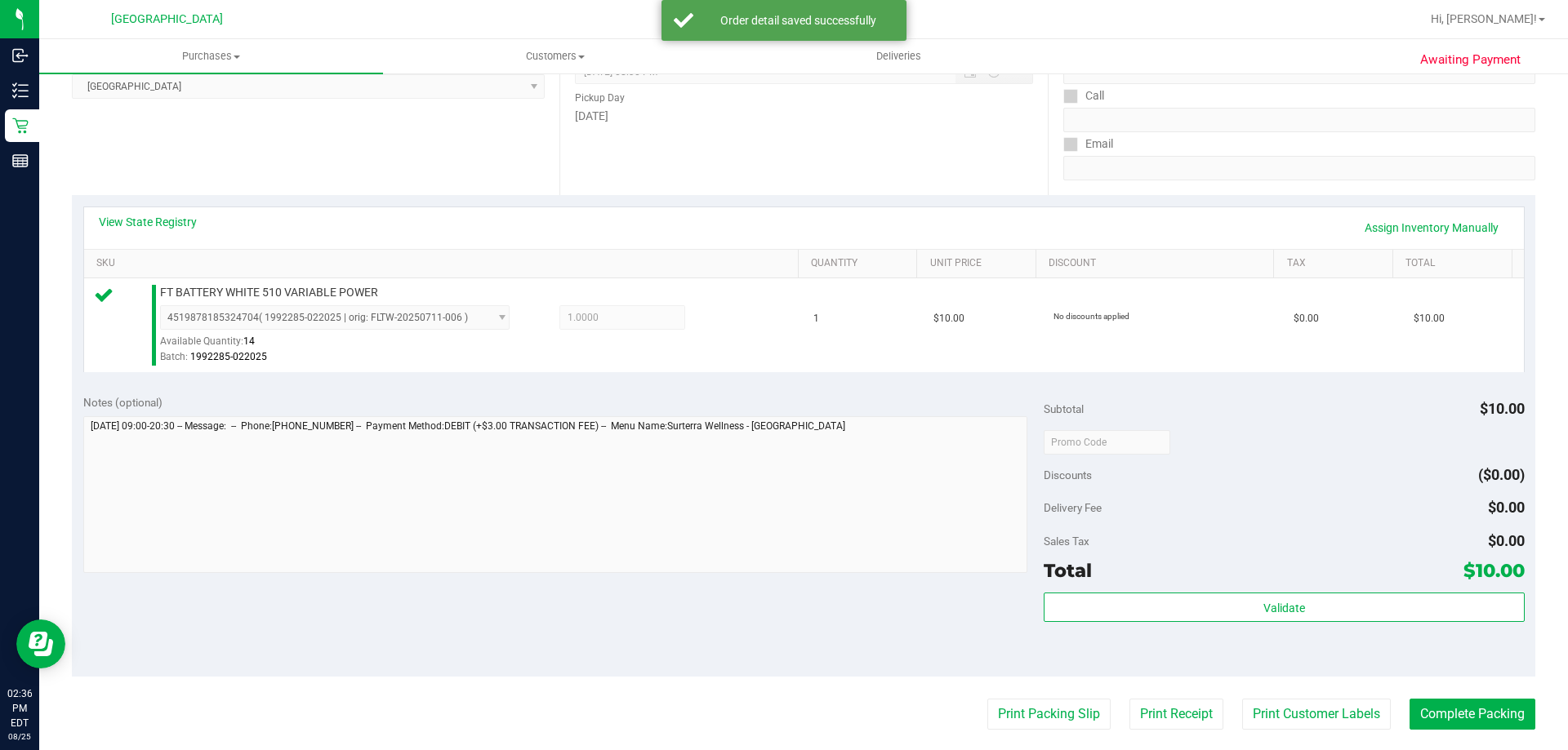
click at [910, 400] on div "Notes (optional)" at bounding box center [563, 403] width 961 height 16
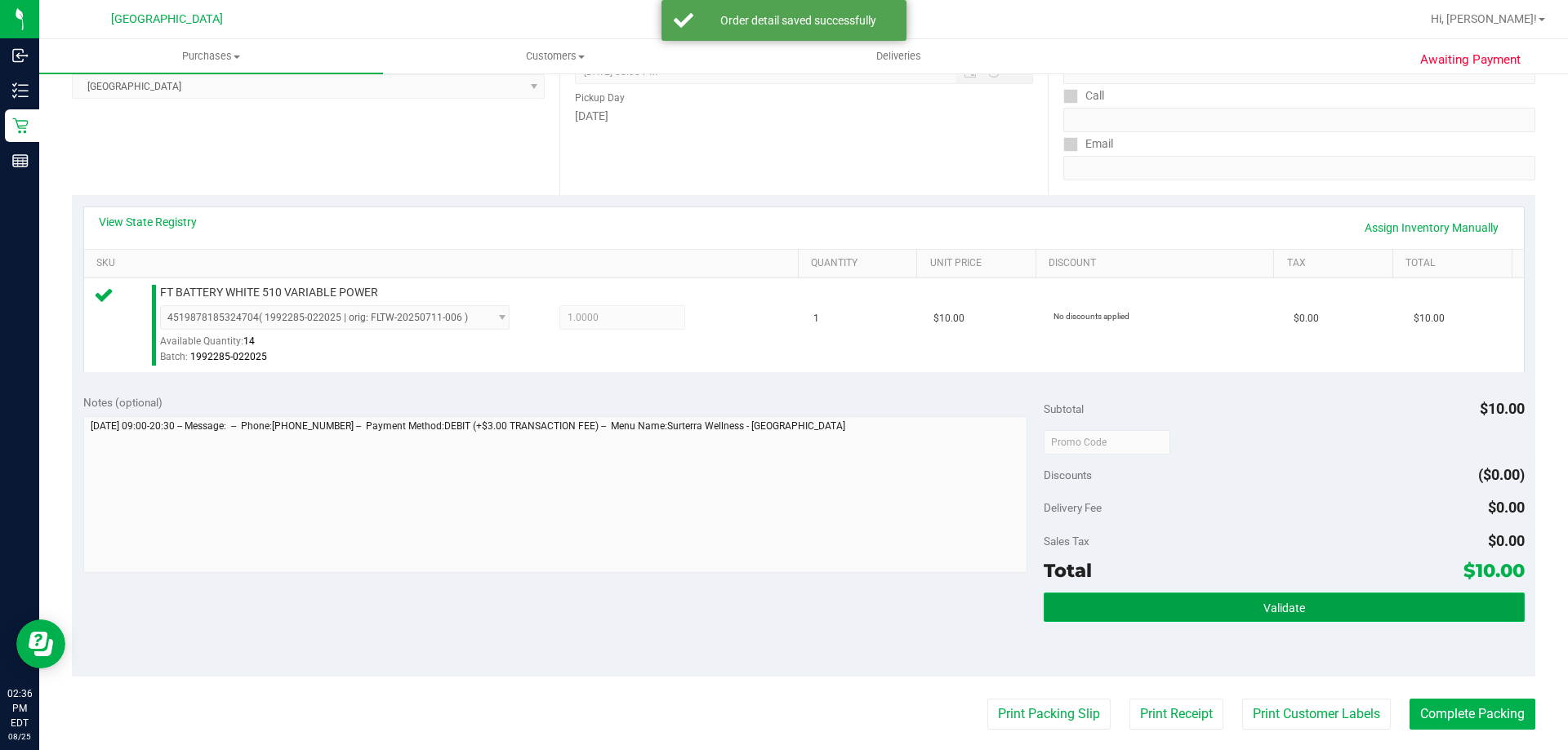
click at [1218, 608] on button "Validate" at bounding box center [1283, 607] width 480 height 30
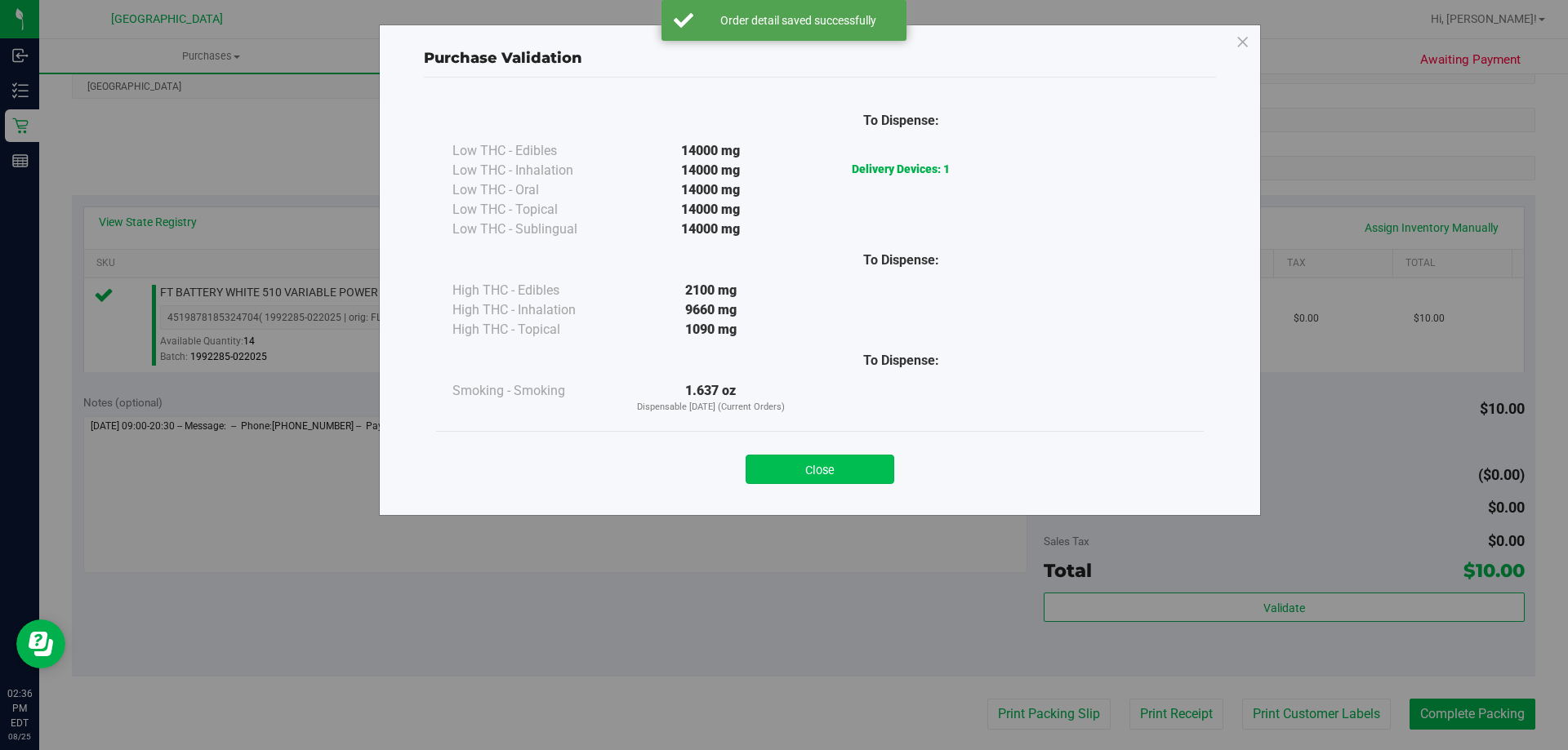
click at [869, 476] on button "Close" at bounding box center [819, 469] width 149 height 30
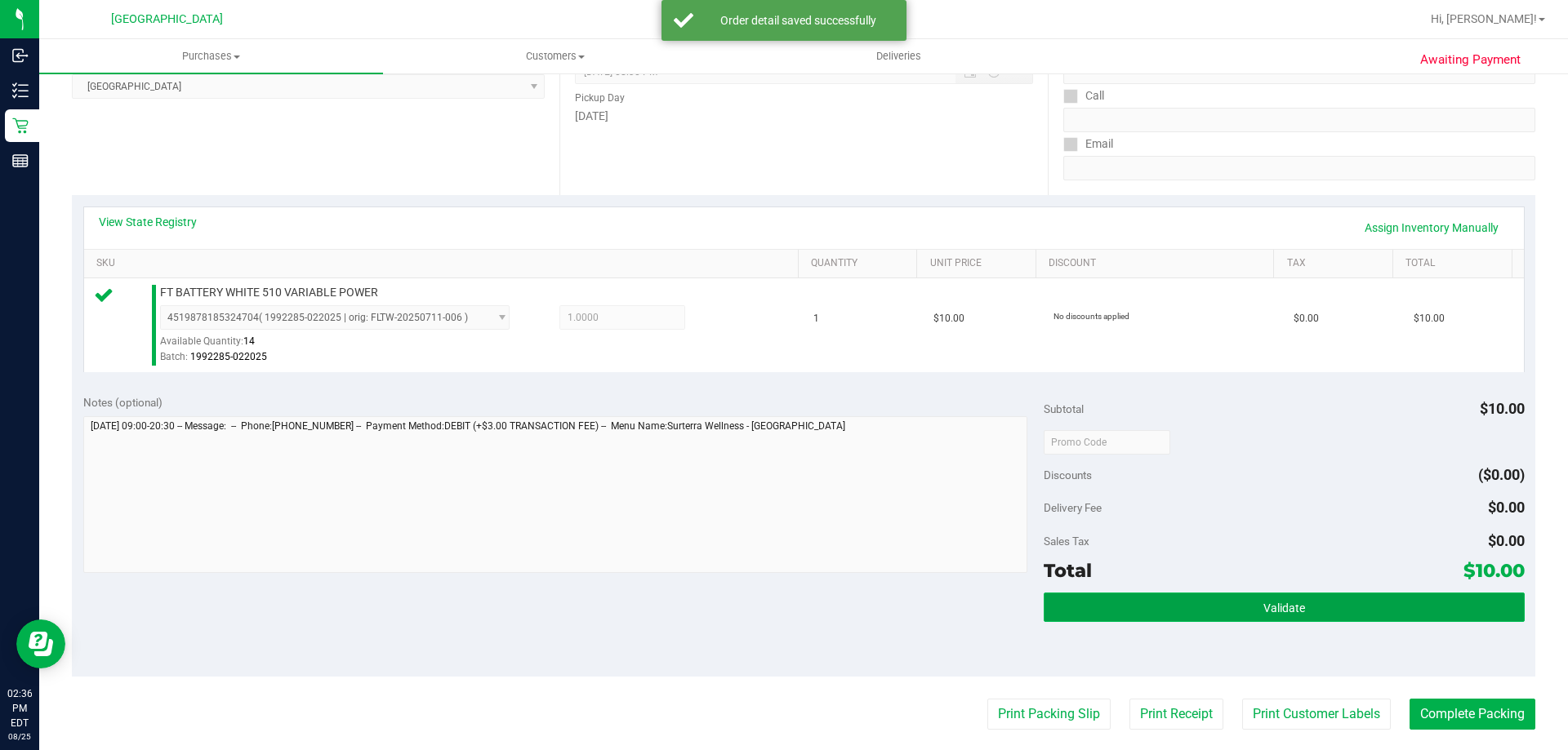
click at [1135, 601] on button "Validate" at bounding box center [1283, 607] width 480 height 30
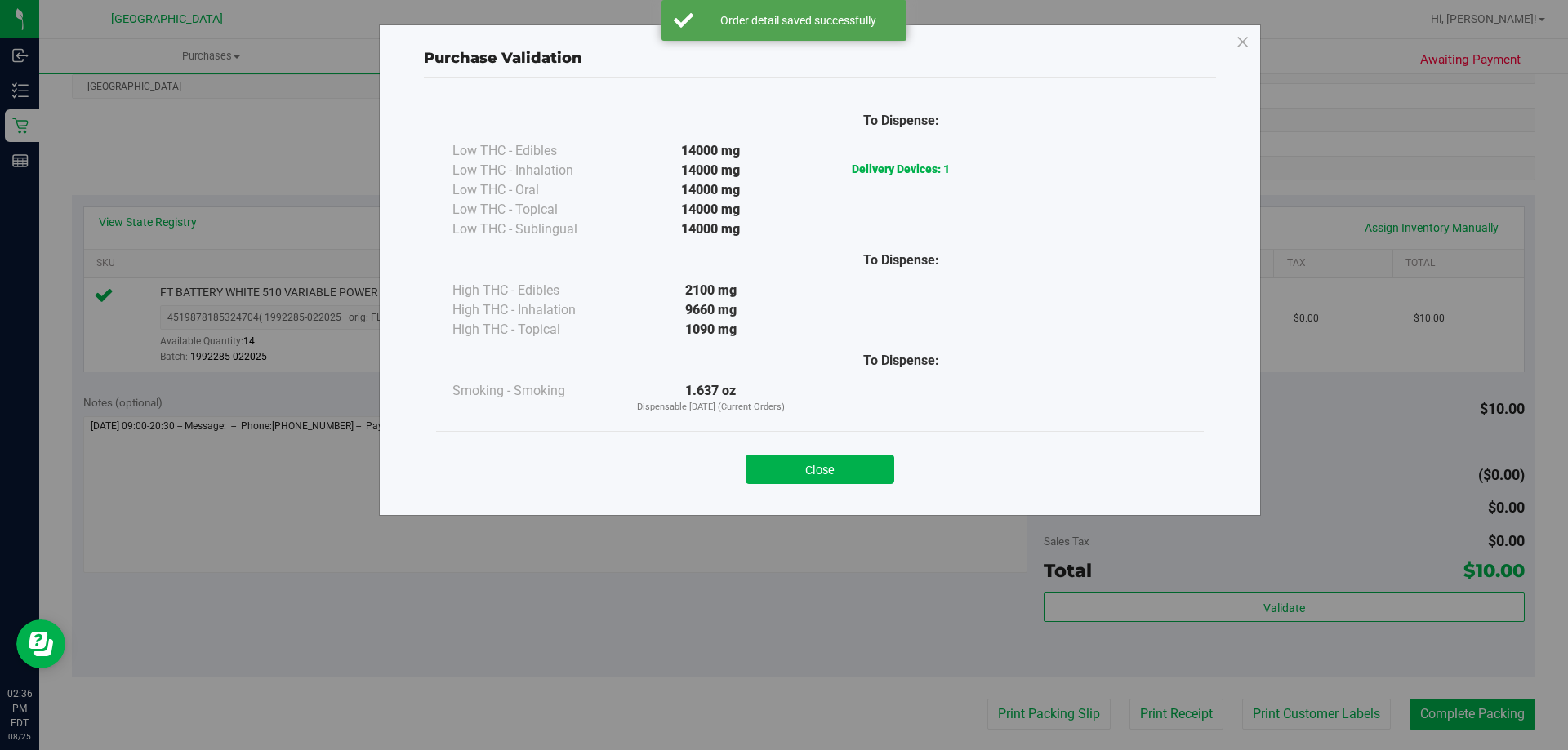
drag, startPoint x: 808, startPoint y: 474, endPoint x: 1021, endPoint y: 582, distance: 238.8
click at [810, 474] on button "Close" at bounding box center [819, 469] width 149 height 30
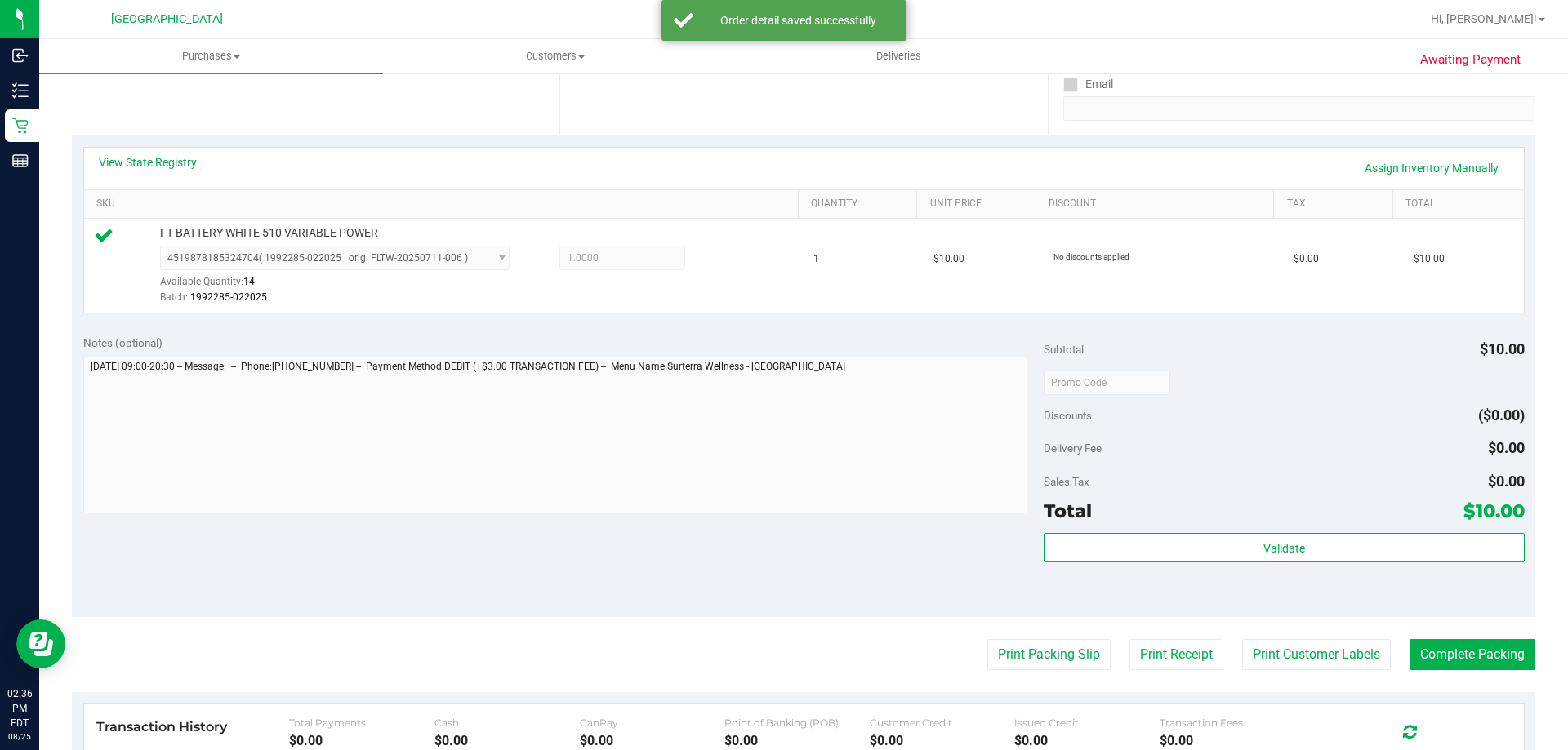
scroll to position [327, 0]
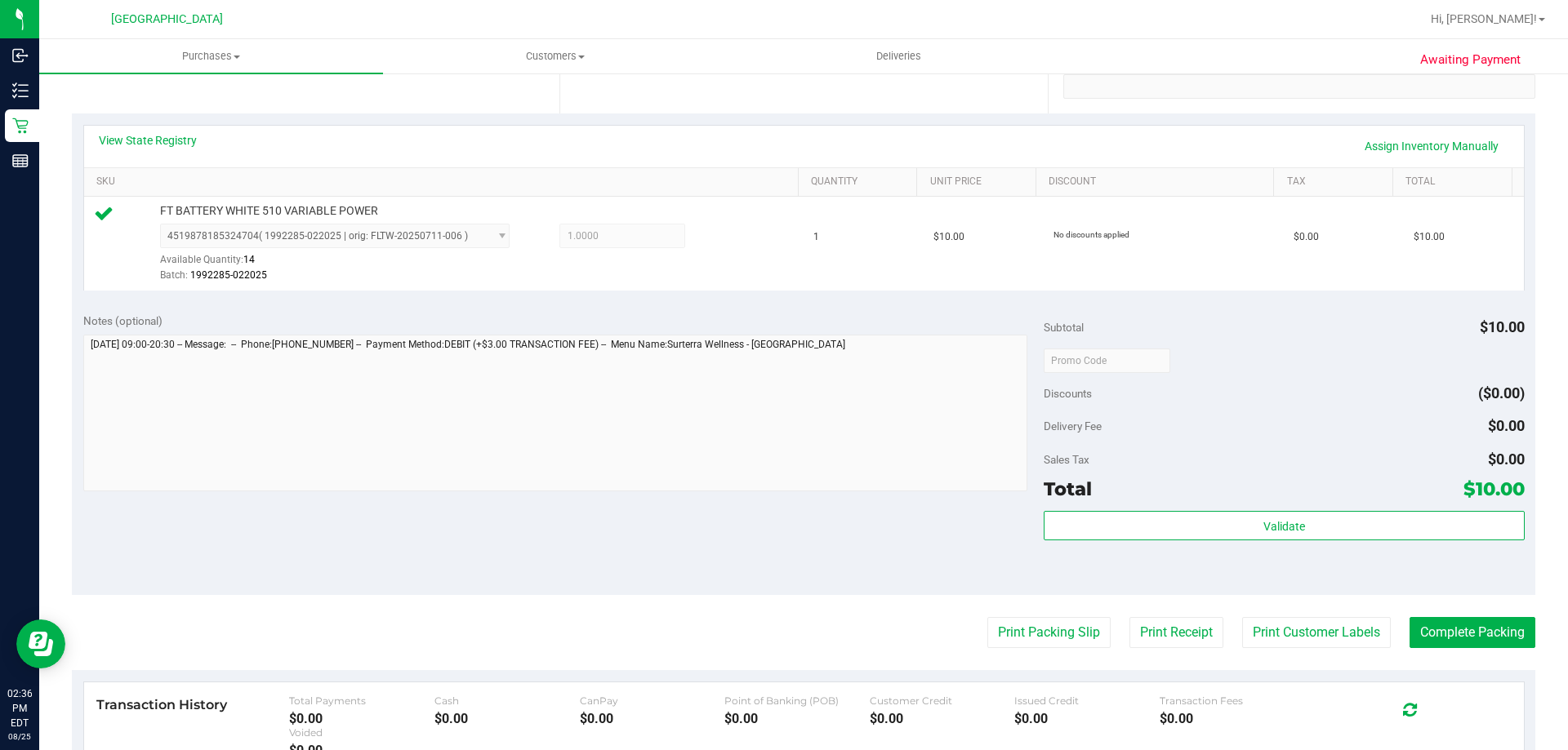
click at [1030, 606] on purchase-details "Back Edit Purchase Cancel Purchase View Profile # 11844583 BioTrack ID: - Submi…" at bounding box center [804, 368] width 1464 height 1214
click at [1030, 629] on button "Print Packing Slip" at bounding box center [1049, 633] width 123 height 31
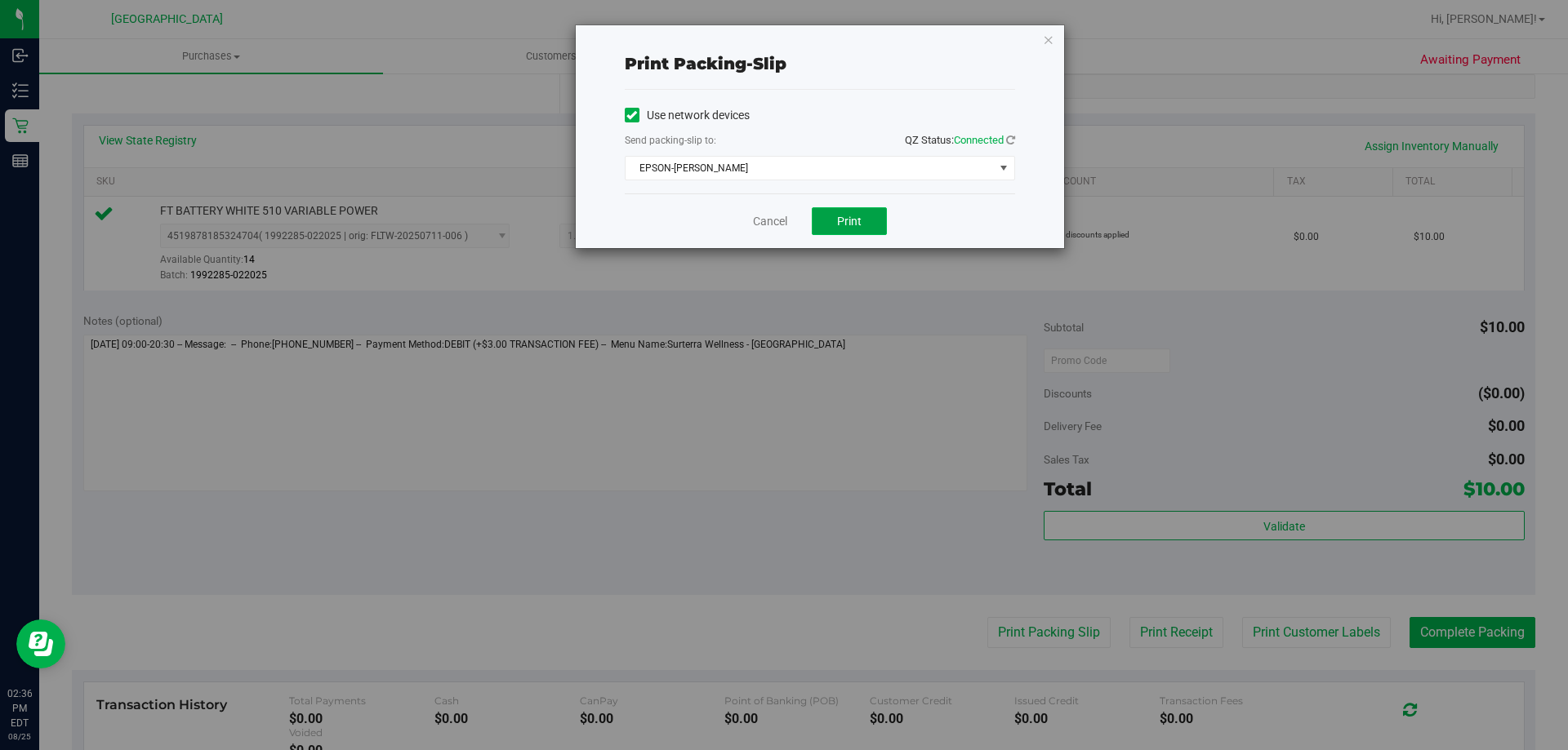
click at [843, 224] on span "Print" at bounding box center [850, 222] width 25 height 13
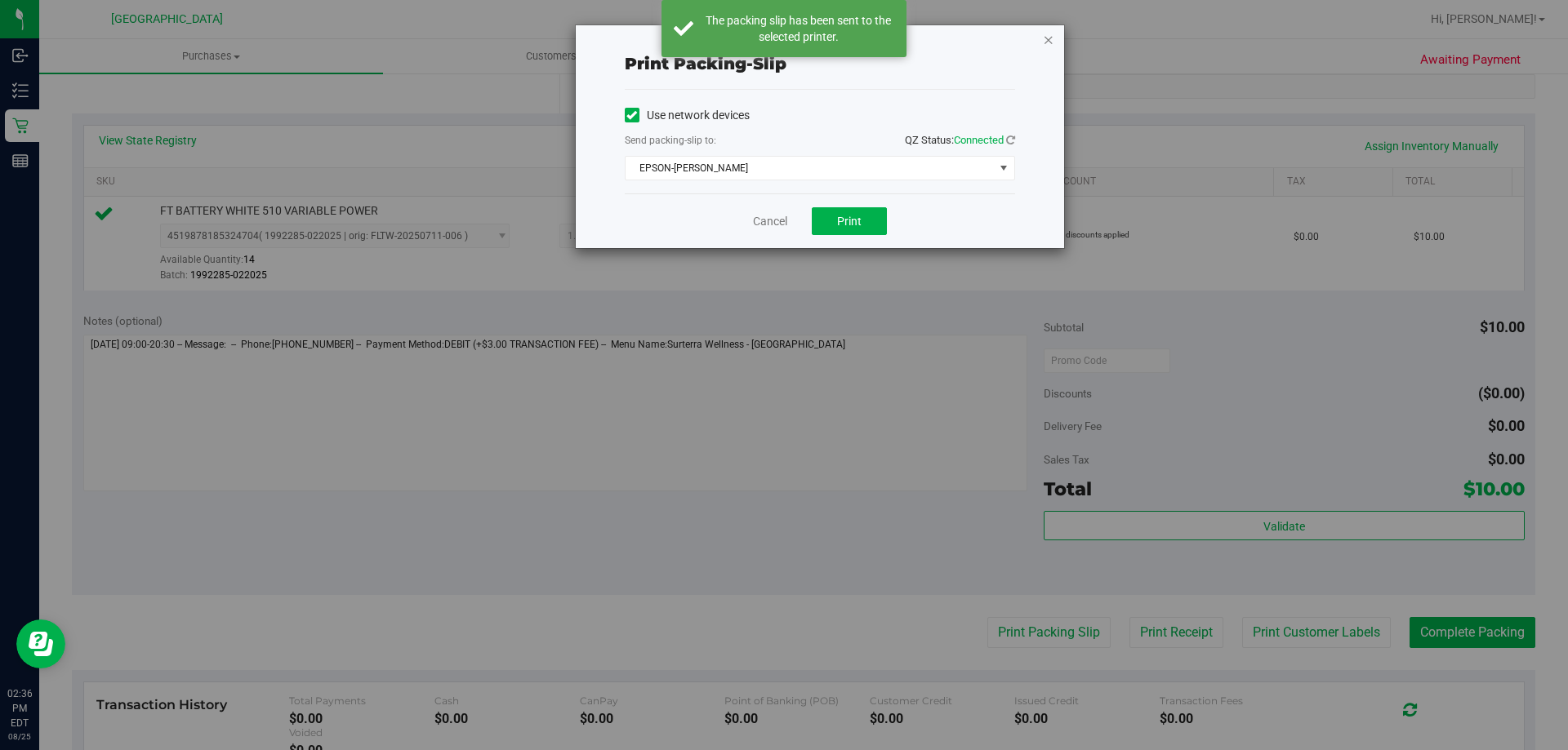
click at [1048, 43] on icon "button" at bounding box center [1049, 39] width 11 height 20
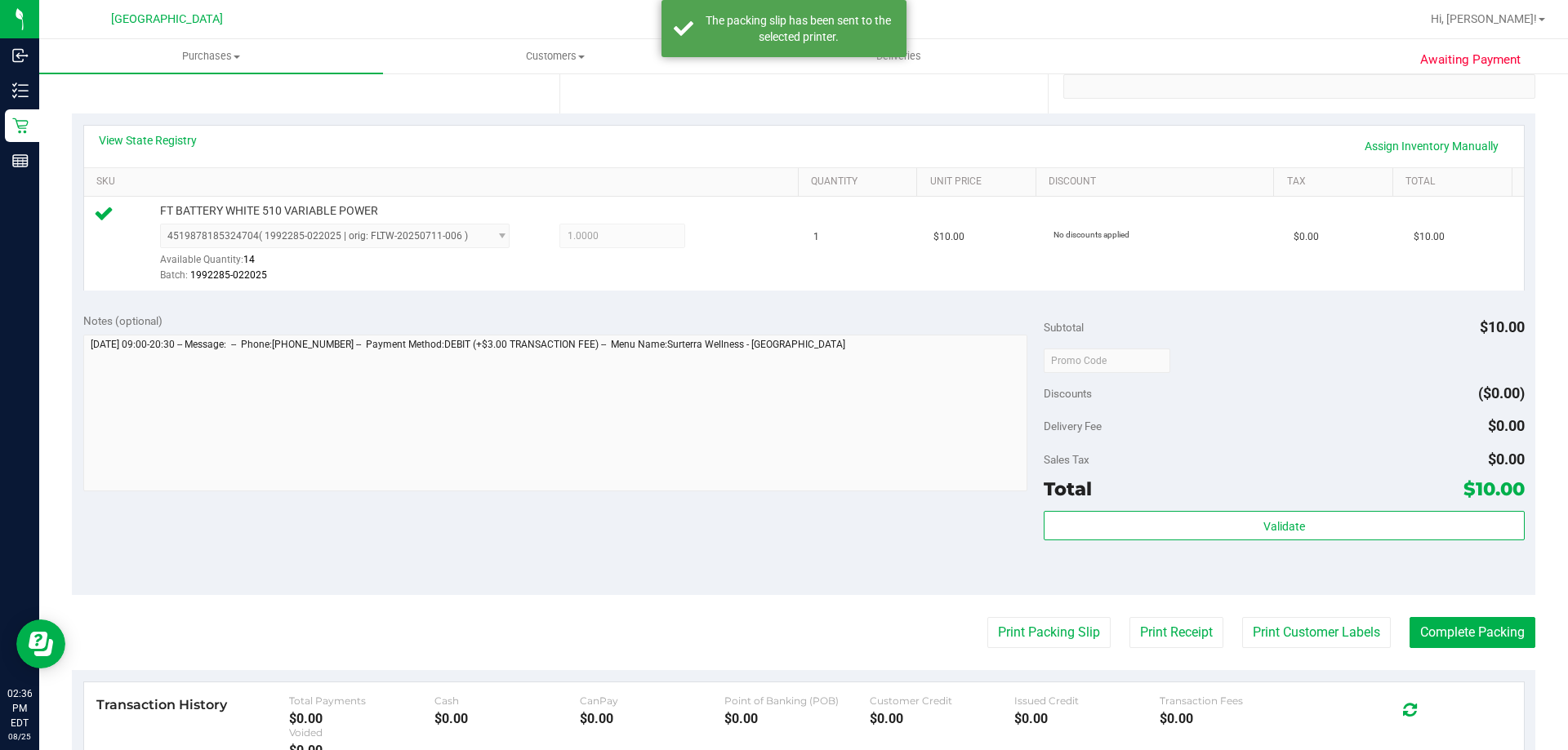
click at [1396, 541] on div "Validate" at bounding box center [1283, 527] width 480 height 31
click at [1148, 510] on div "Subtotal $10.00 Discounts ($0.00) Delivery Fee $0.00 Sales Tax $0.00 Total $10.…" at bounding box center [1283, 448] width 480 height 272
click at [1248, 561] on div "Validate" at bounding box center [1283, 548] width 480 height 74
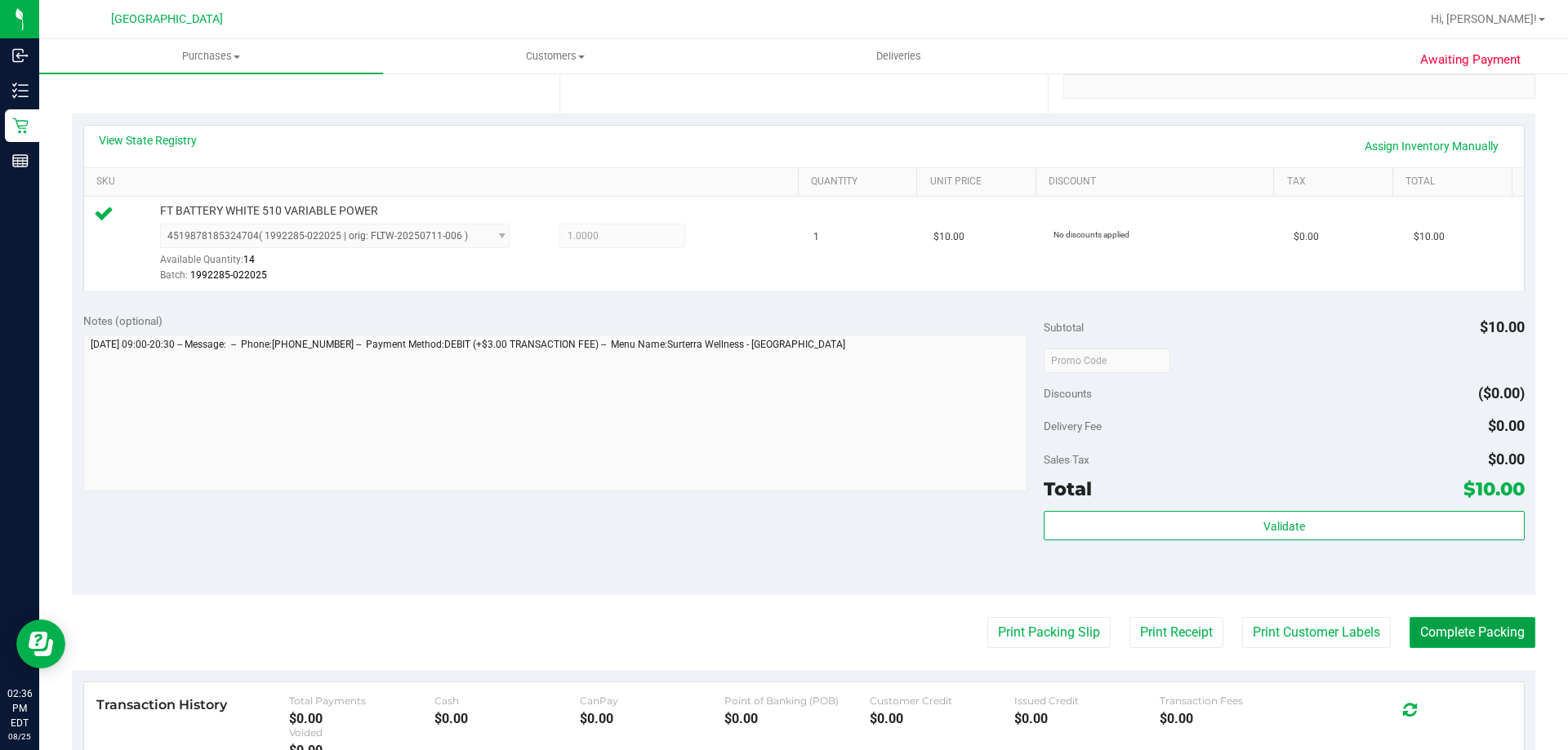
click at [1451, 640] on button "Complete Packing" at bounding box center [1472, 633] width 126 height 31
drag, startPoint x: 1438, startPoint y: 601, endPoint x: 1430, endPoint y: 589, distance: 14.4
click at [1436, 595] on purchase-details "Back Edit Purchase Cancel Purchase View Profile # 11844583 BioTrack ID: - Submi…" at bounding box center [804, 368] width 1464 height 1214
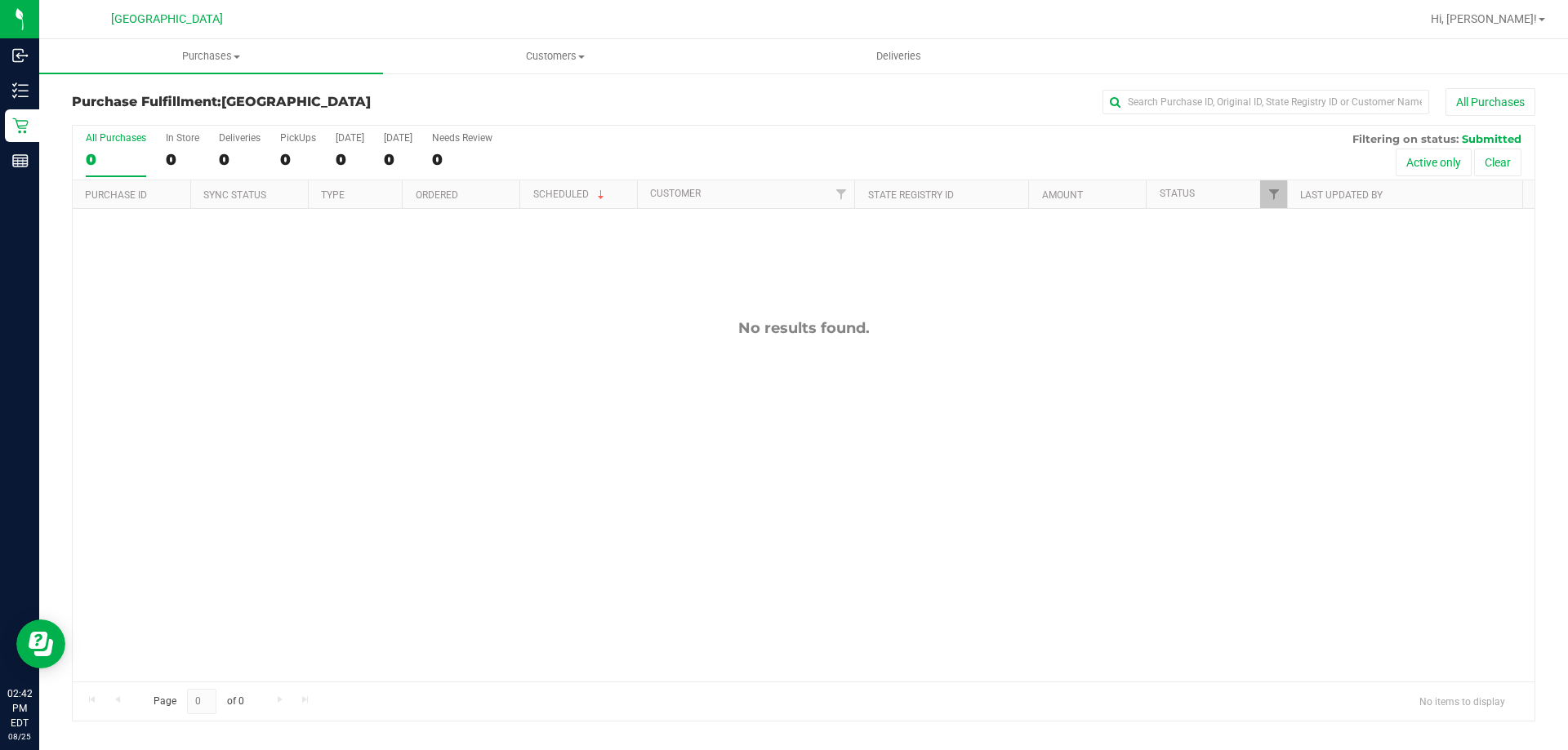
click at [335, 414] on div "No results found." at bounding box center [804, 501] width 1462 height 583
click at [425, 453] on div "No results found." at bounding box center [804, 501] width 1462 height 583
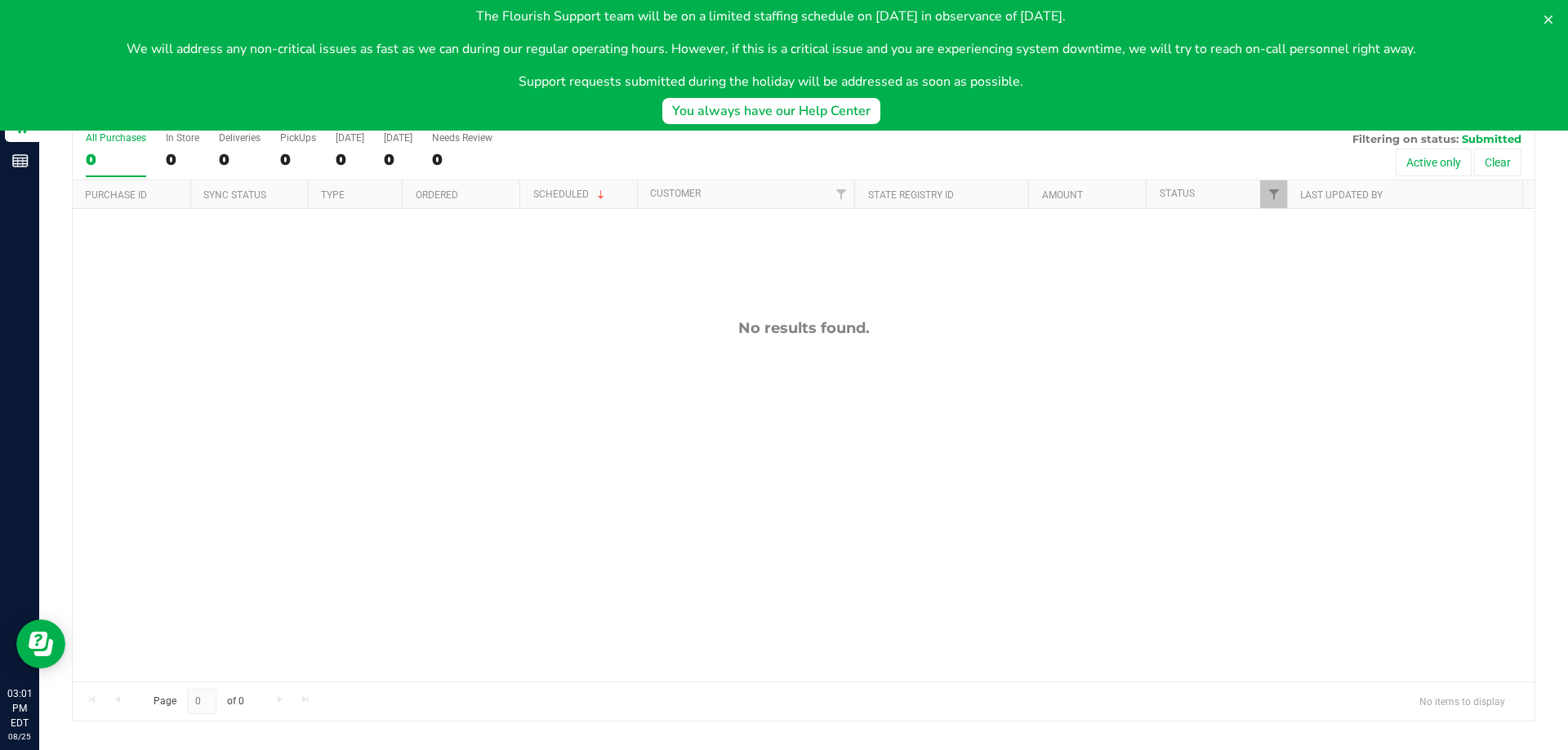
click at [511, 48] on p "We will address any non-critical issues as fast as we can during our regular op…" at bounding box center [771, 49] width 1290 height 20
click at [1550, 17] on icon at bounding box center [1548, 20] width 8 height 8
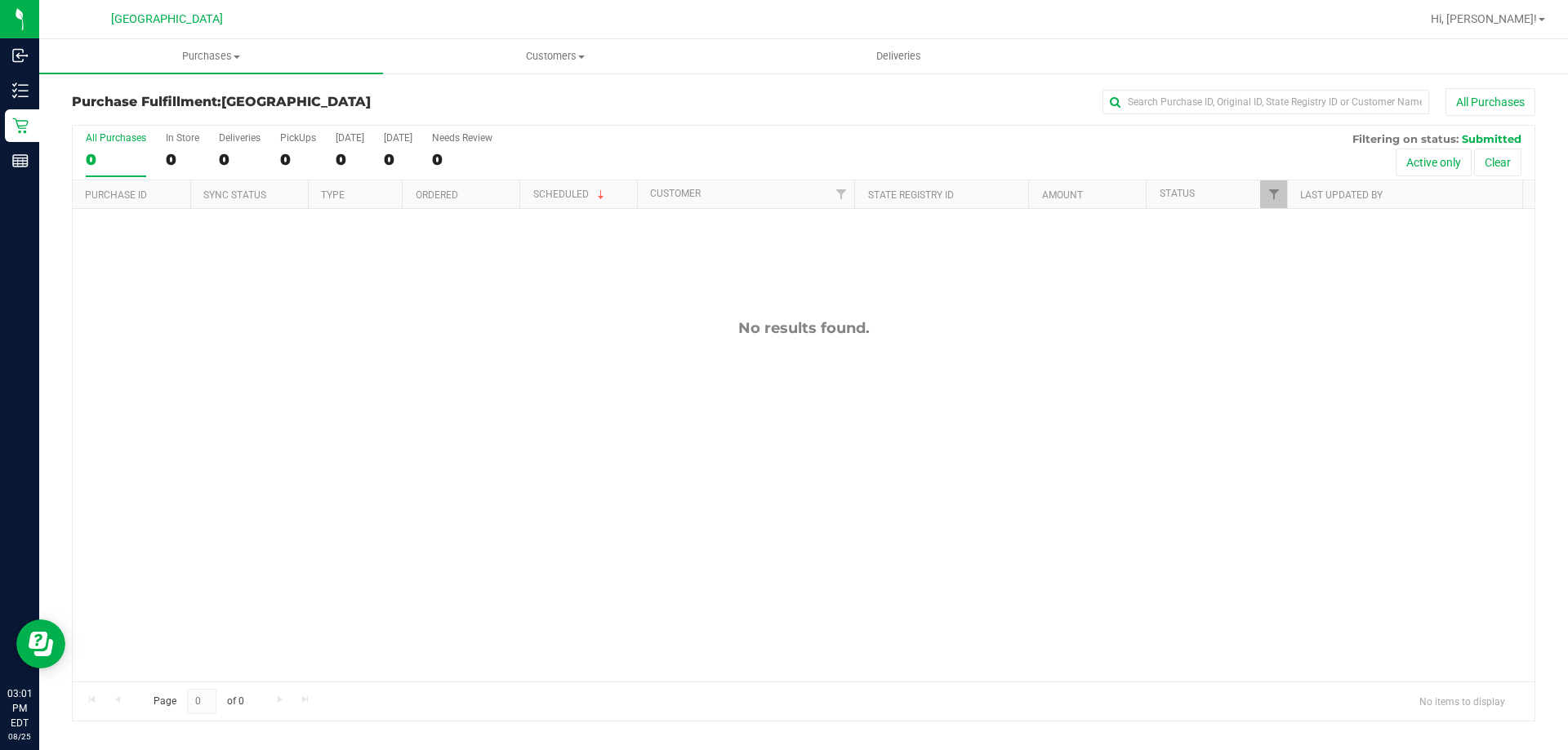
drag, startPoint x: 880, startPoint y: 363, endPoint x: 860, endPoint y: 364, distance: 20.0
click at [860, 364] on div "No results found." at bounding box center [804, 501] width 1462 height 583
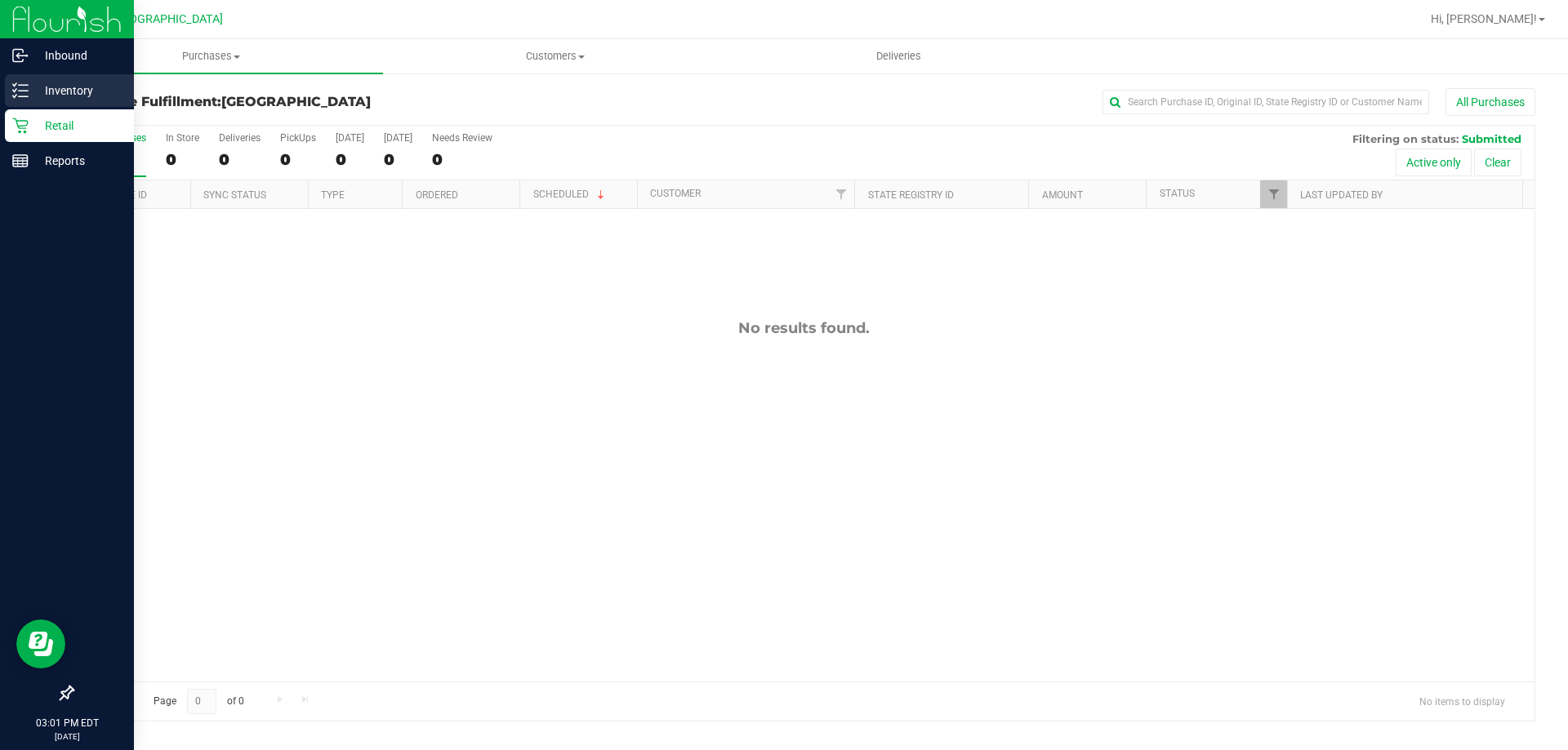
click at [86, 94] on p "Inventory" at bounding box center [77, 90] width 98 height 20
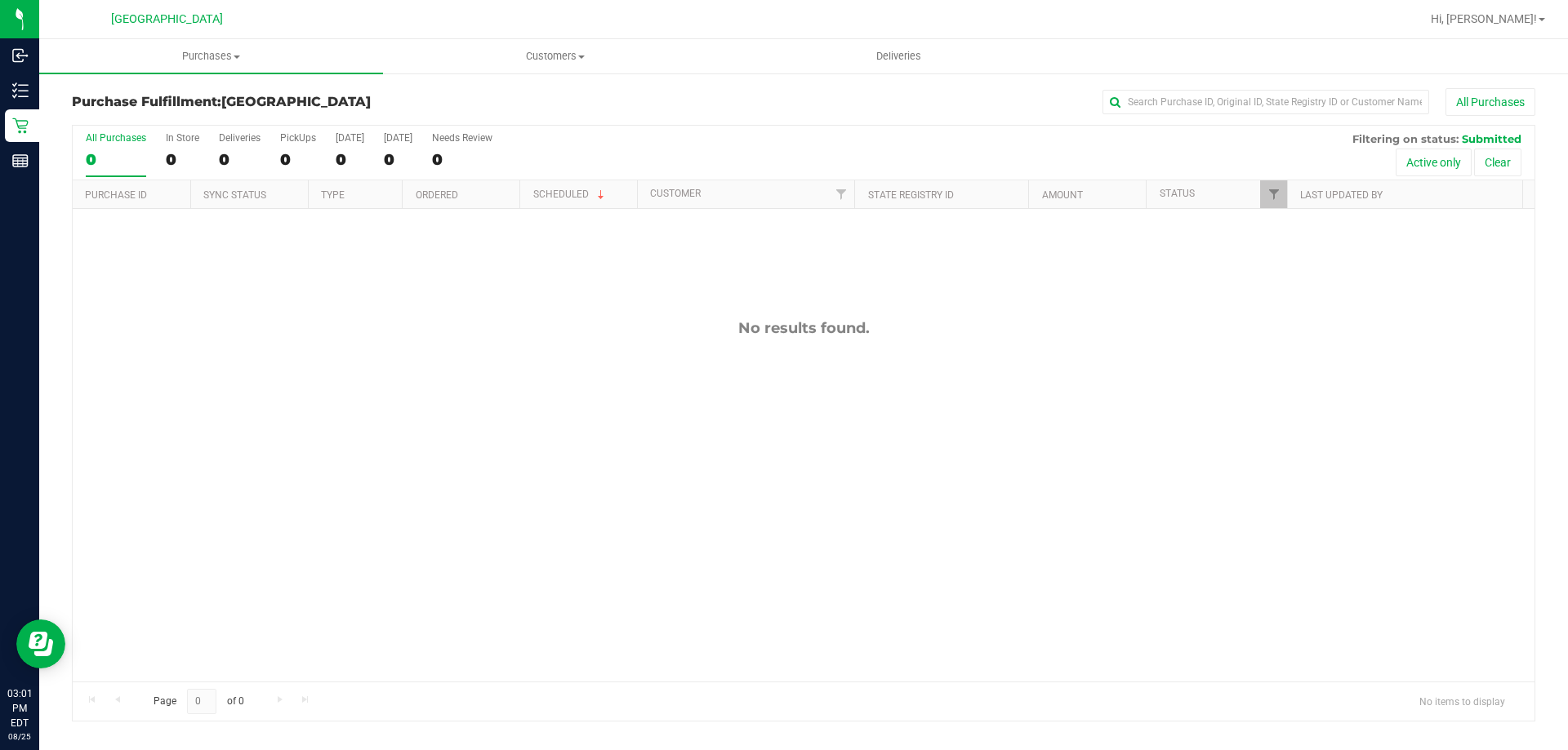
click at [407, 369] on div "No results found." at bounding box center [804, 501] width 1462 height 583
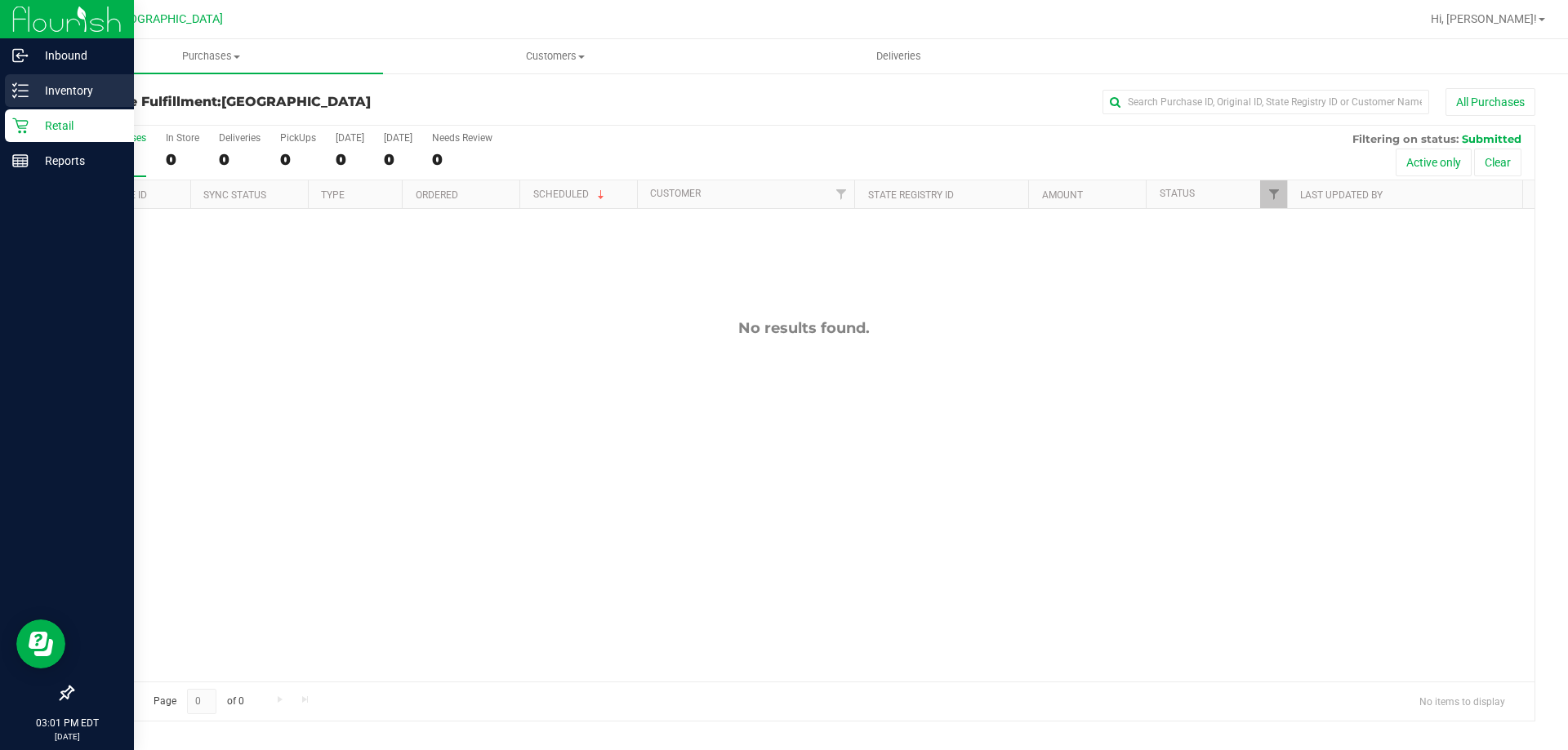
click at [28, 86] on icon at bounding box center [21, 90] width 16 height 16
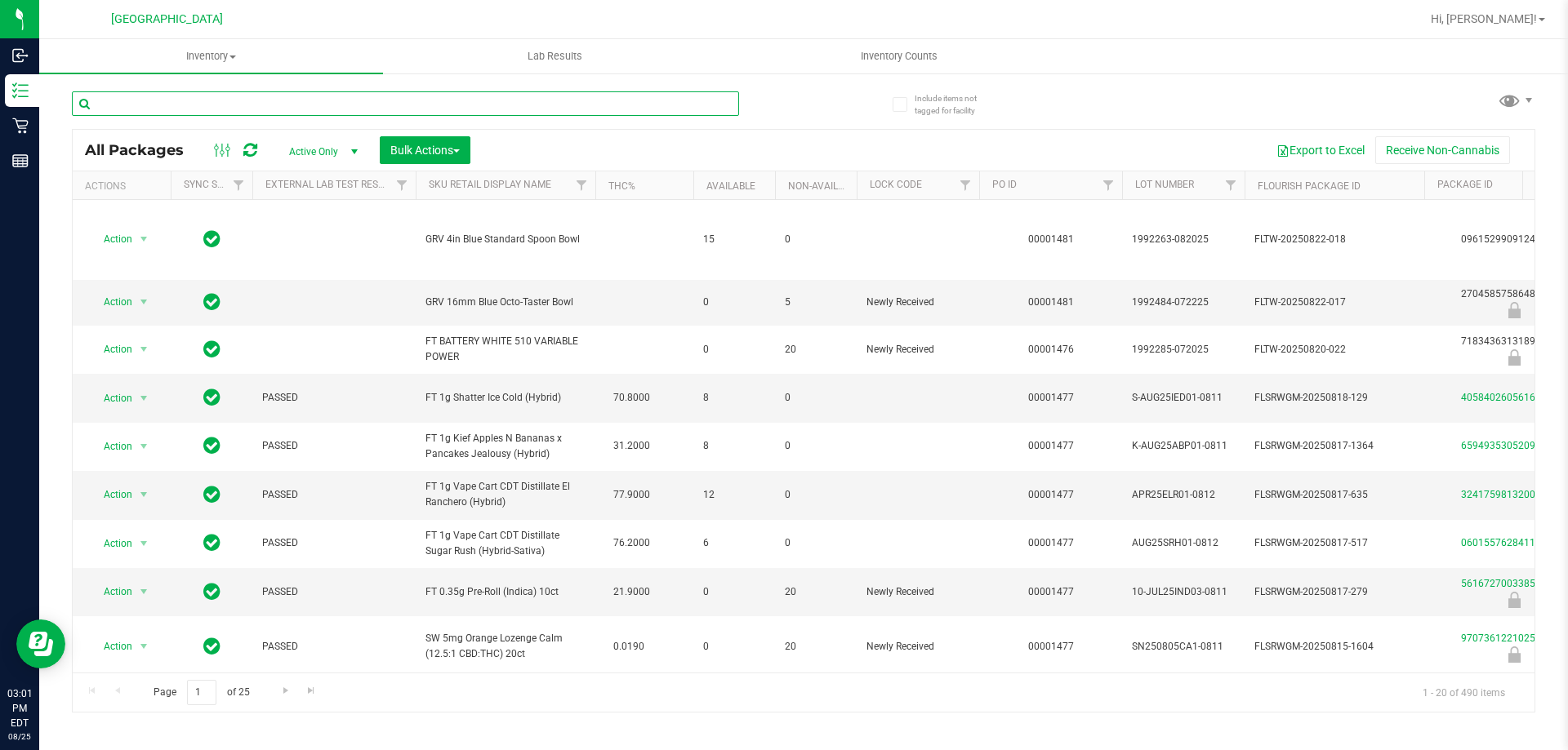
click at [328, 101] on input "text" at bounding box center [406, 103] width 667 height 25
type input "dbr"
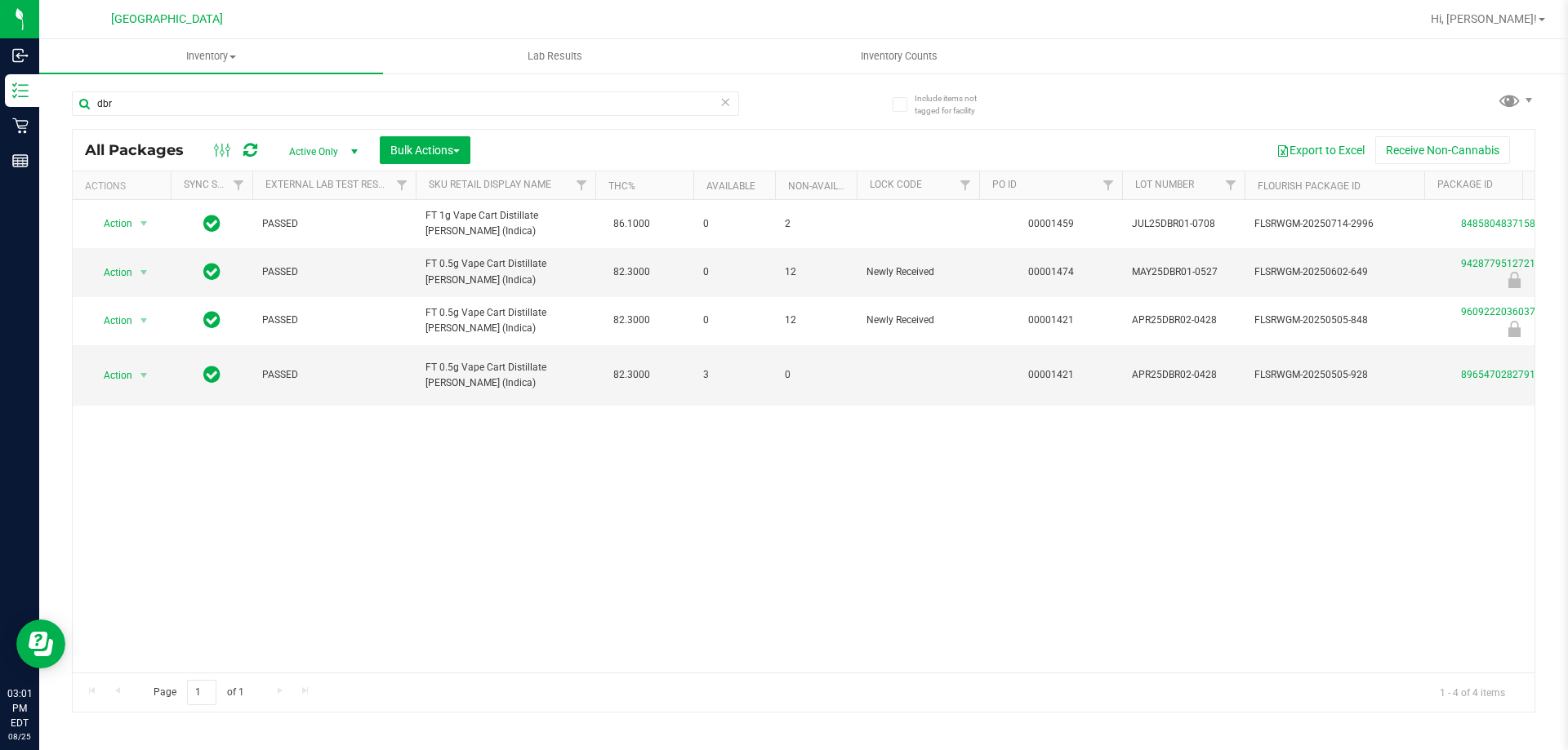
click at [617, 487] on div "Action Action Create package Edit attributes Global inventory Locate package Lo…" at bounding box center [804, 437] width 1462 height 473
click at [609, 478] on div "Action Action Create package Edit attributes Global inventory Locate package Lo…" at bounding box center [804, 437] width 1462 height 473
click at [604, 477] on div "Action Action Create package Edit attributes Global inventory Locate package Lo…" at bounding box center [804, 437] width 1462 height 473
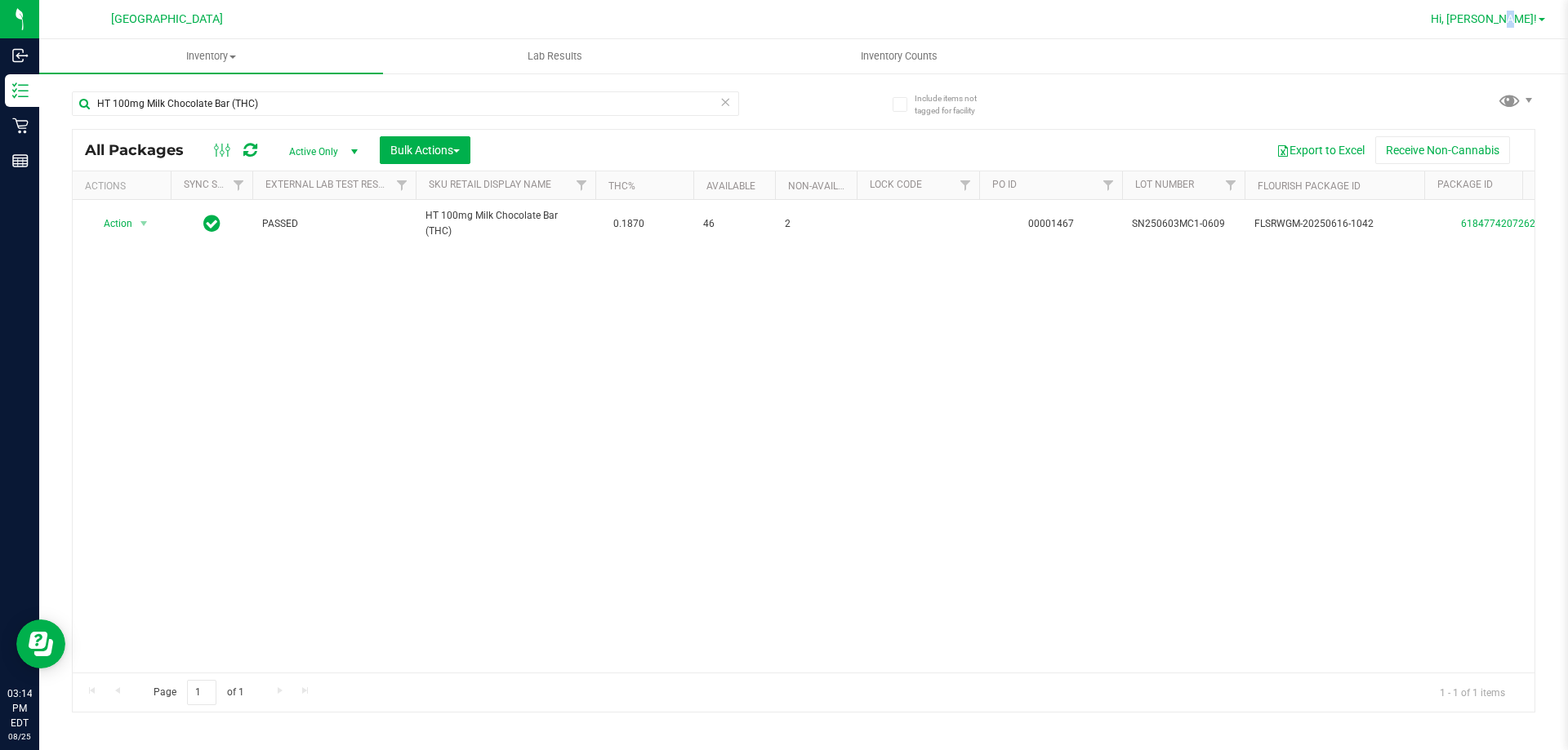
click at [1529, 13] on span "Hi, [PERSON_NAME]!" at bounding box center [1483, 19] width 106 height 13
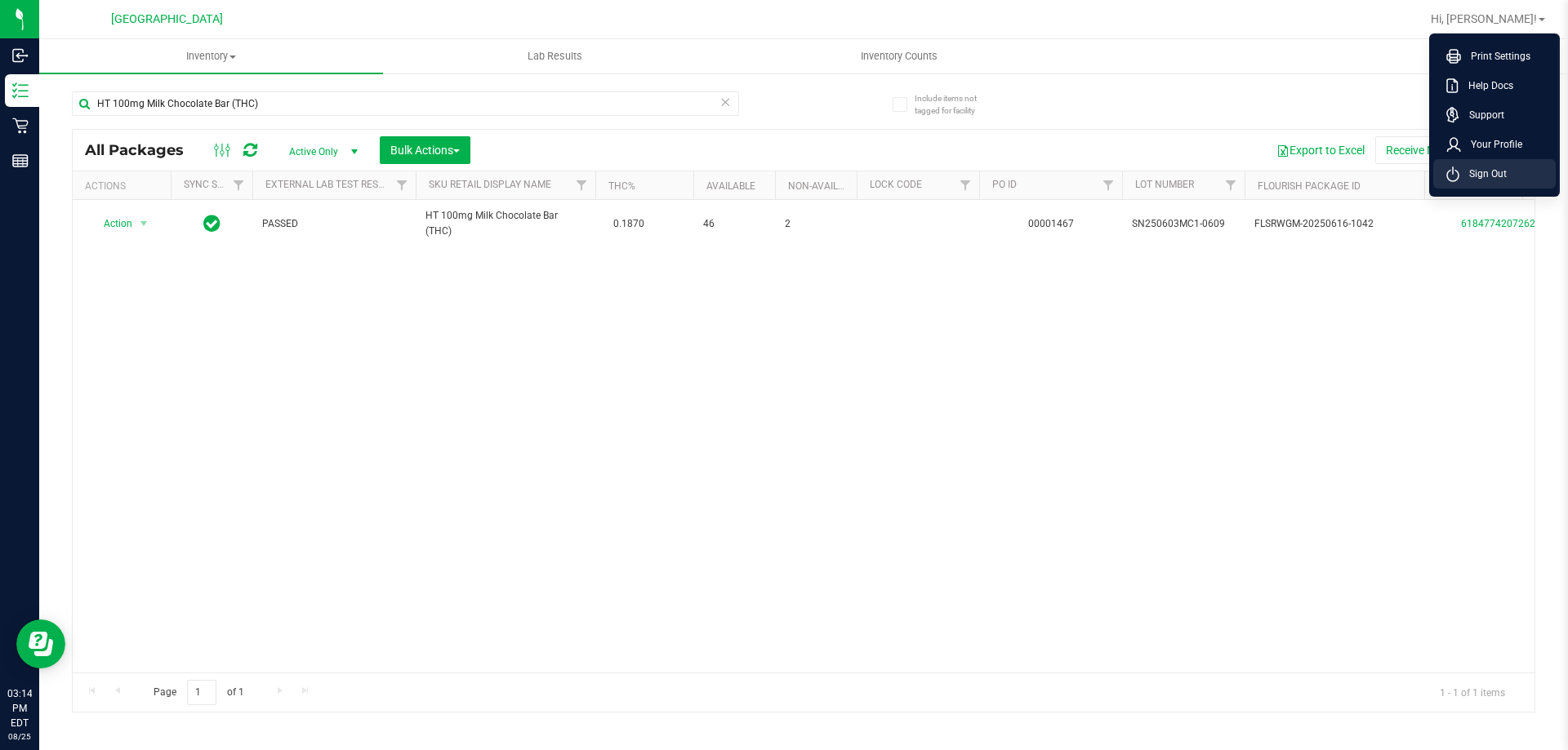
click at [1473, 181] on span "Sign Out" at bounding box center [1483, 174] width 48 height 16
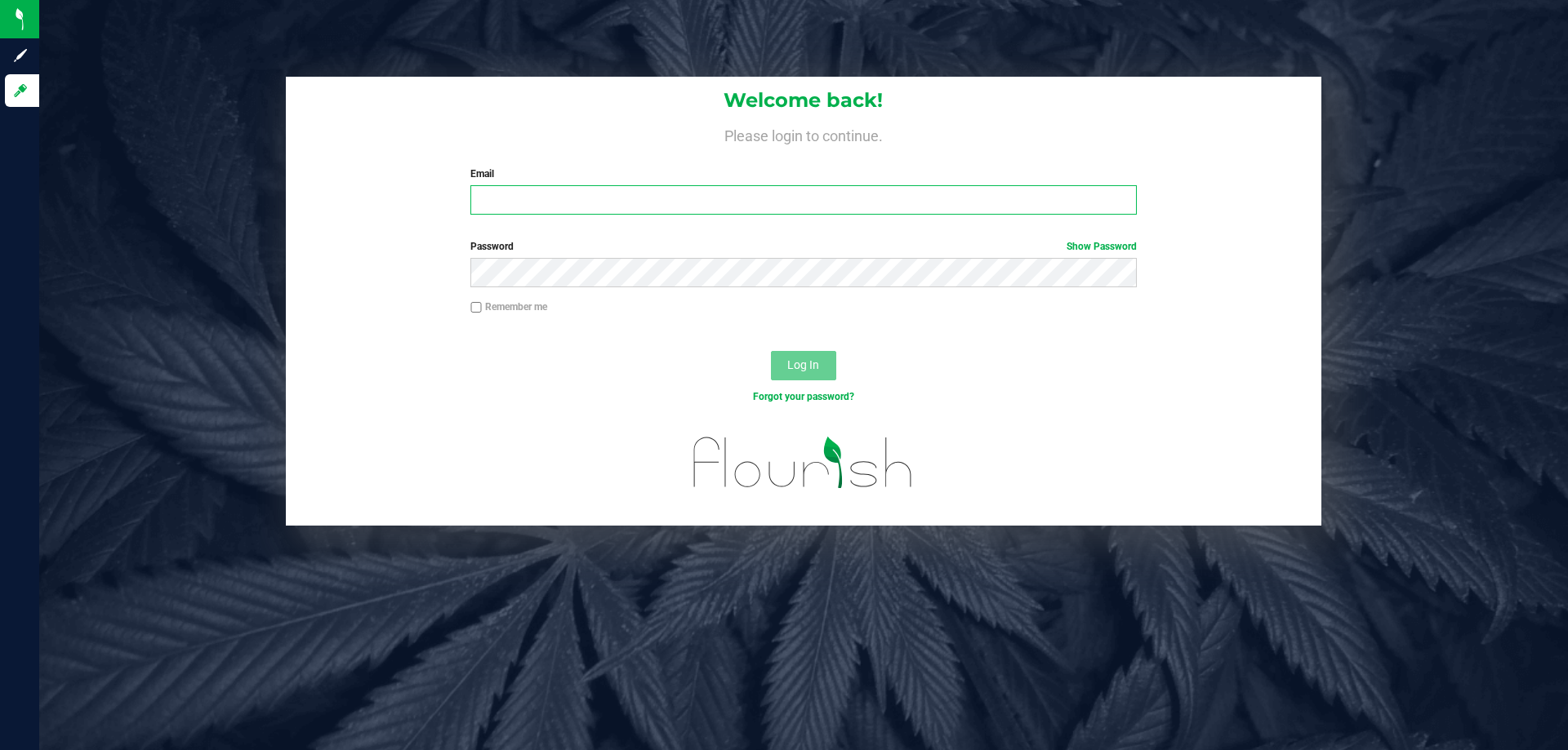
click at [590, 199] on input "Email" at bounding box center [803, 200] width 666 height 30
type input "[EMAIL_ADDRESS][DOMAIN_NAME]"
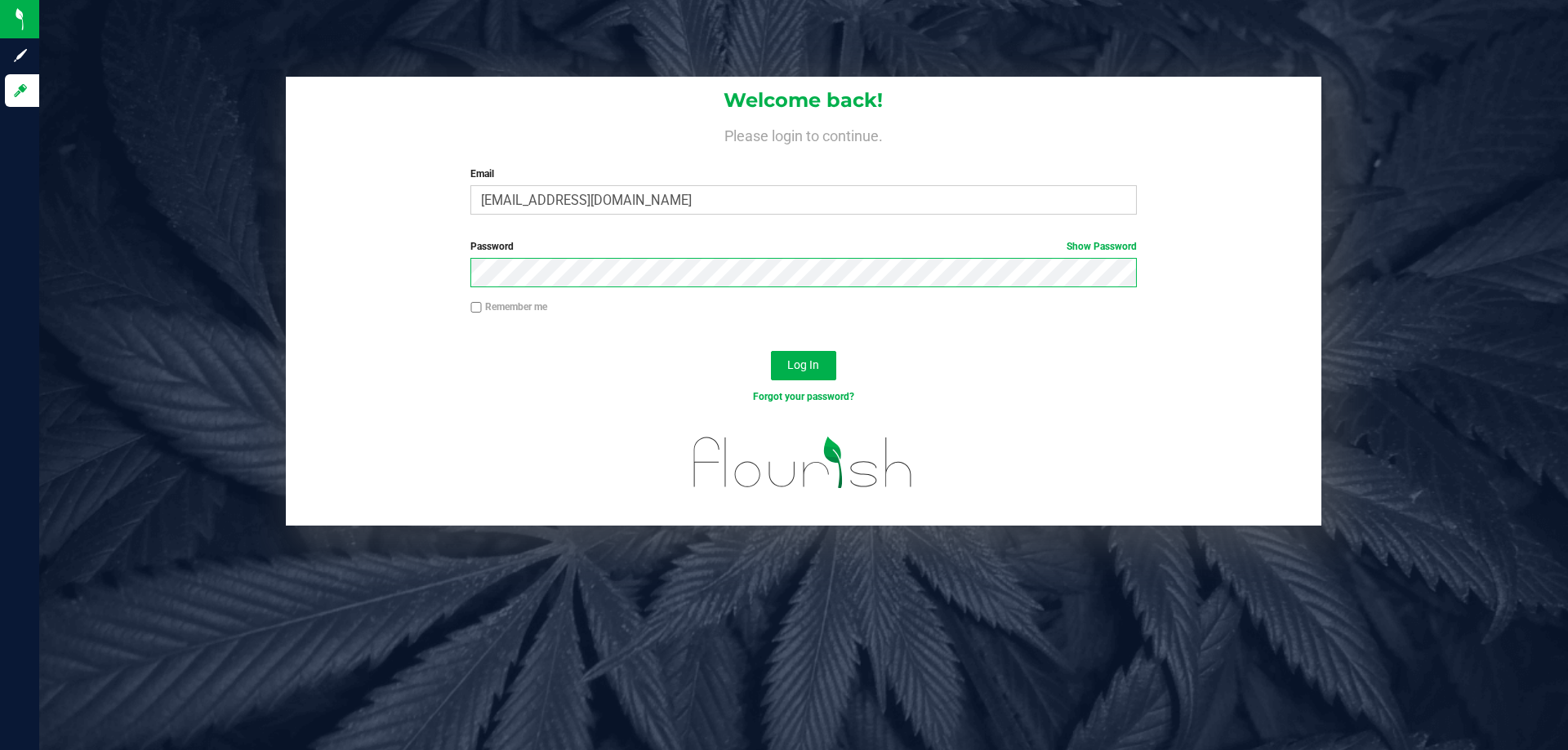
click at [771, 351] on button "Log In" at bounding box center [804, 366] width 66 height 30
